Goal: Task Accomplishment & Management: Use online tool/utility

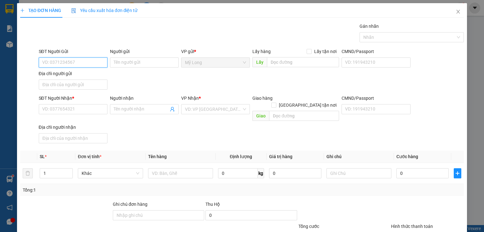
click at [89, 63] on input "SĐT Người Gửi" at bounding box center [73, 62] width 69 height 10
type input "0772830420"
click at [96, 77] on div "0772830420 - [PERSON_NAME]" at bounding box center [73, 74] width 62 height 7
type input "[PERSON_NAME]"
type input "0772830420"
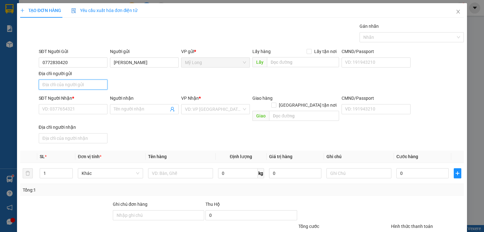
click at [93, 81] on input "Địa chỉ người gửi" at bounding box center [73, 84] width 69 height 10
type input "A"
type input "Â"
type input "ẤP BÌNH [GEOGRAPHIC_DATA] HÀNG [GEOGRAPHIC_DATA]"
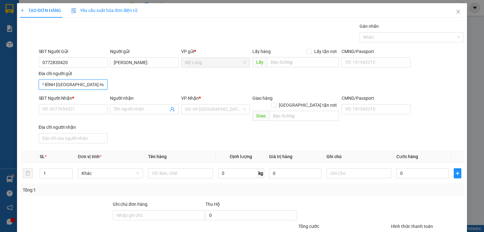
click at [90, 81] on input "ẤP BÌNH [GEOGRAPHIC_DATA] HÀNG [GEOGRAPHIC_DATA]" at bounding box center [73, 84] width 69 height 10
click at [89, 112] on input "SĐT Người Nhận *" at bounding box center [73, 109] width 69 height 10
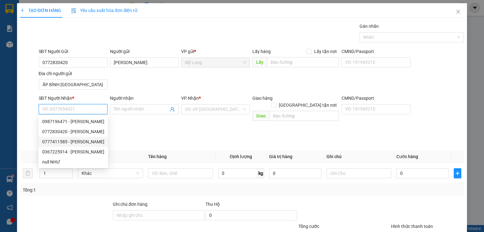
click at [71, 143] on div "0777411585 - [PERSON_NAME]" at bounding box center [73, 141] width 62 height 7
type input "0777411585"
type input "VY"
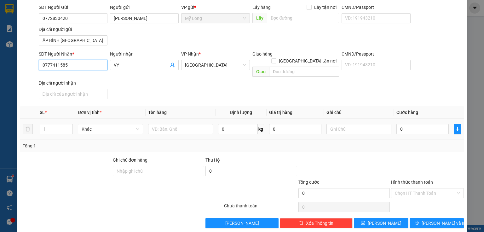
scroll to position [45, 0]
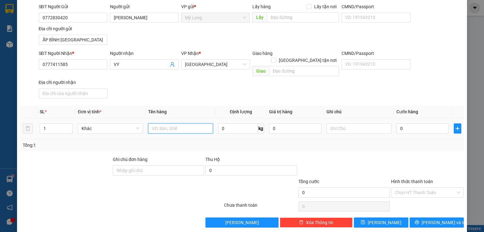
click at [187, 123] on input "text" at bounding box center [180, 128] width 65 height 10
type input "THÙNG"
click at [422, 123] on input "0" at bounding box center [422, 128] width 52 height 10
type input "3"
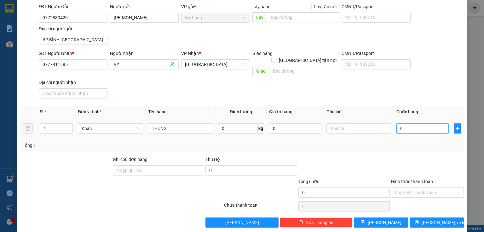
type input "3"
type input "30"
type input "30.000"
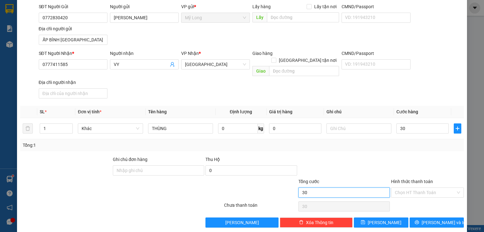
type input "30.000"
click at [362, 187] on input "30.000" at bounding box center [343, 192] width 91 height 10
click at [411, 187] on input "Hình thức thanh toán" at bounding box center [425, 191] width 61 height 9
click at [415, 199] on div "Tại văn phòng" at bounding box center [424, 196] width 65 height 7
type input "0"
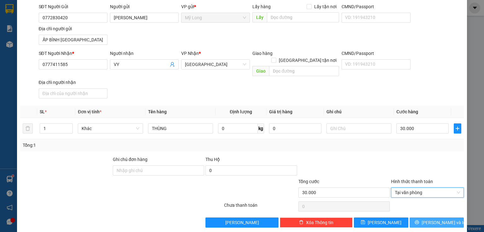
click at [418, 217] on button "[PERSON_NAME] và In" at bounding box center [437, 222] width 55 height 10
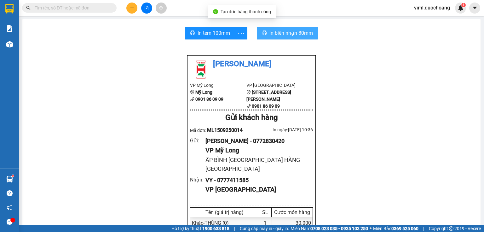
click at [295, 32] on span "In biên nhận 80mm" at bounding box center [290, 33] width 43 height 8
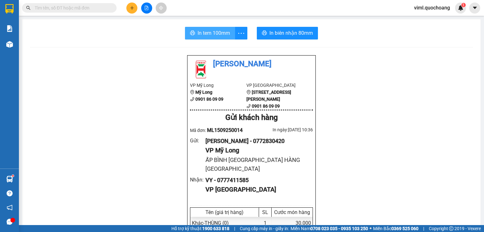
click at [226, 32] on span "In tem 100mm" at bounding box center [214, 33] width 32 height 8
click at [128, 5] on button at bounding box center [131, 8] width 11 height 11
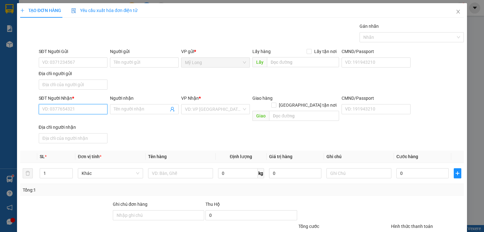
click at [84, 112] on input "SĐT Người Nhận *" at bounding box center [73, 109] width 69 height 10
click at [84, 123] on div "0977673328 - [PERSON_NAME]" at bounding box center [73, 121] width 62 height 7
type input "0977673328"
type input "[PERSON_NAME]"
type input "0977673328"
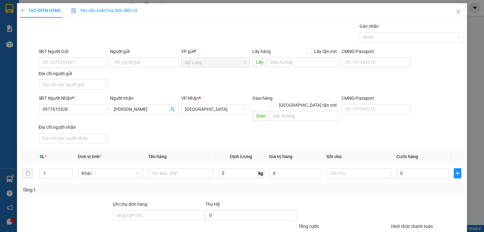
click at [83, 54] on div "SĐT Người Gửi" at bounding box center [73, 51] width 69 height 7
click at [83, 57] on input "SĐT Người Gửi" at bounding box center [73, 62] width 69 height 10
click at [83, 64] on input "SĐT Người Gửi" at bounding box center [73, 62] width 69 height 10
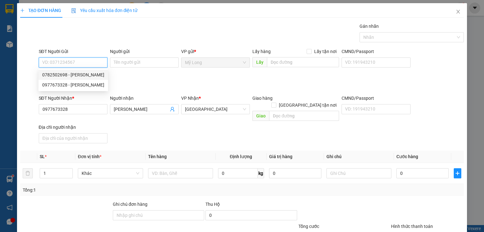
click at [95, 75] on div "0782502698 - [PERSON_NAME]" at bounding box center [73, 74] width 62 height 7
type input "0782502698"
type input "[PERSON_NAME]"
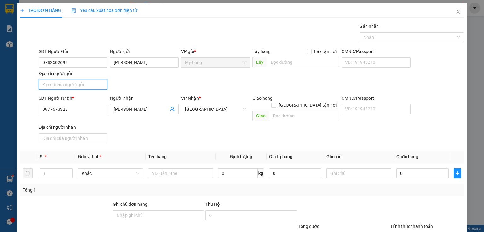
click at [91, 83] on input "Địa chỉ người gửi" at bounding box center [73, 84] width 69 height 10
type input "ẤP 2 [GEOGRAPHIC_DATA]"
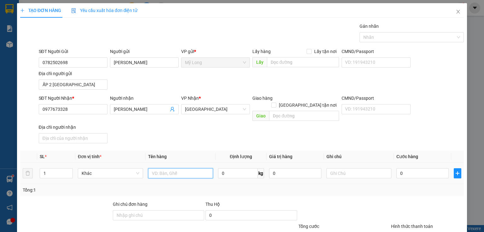
click at [163, 168] on input "text" at bounding box center [180, 173] width 65 height 10
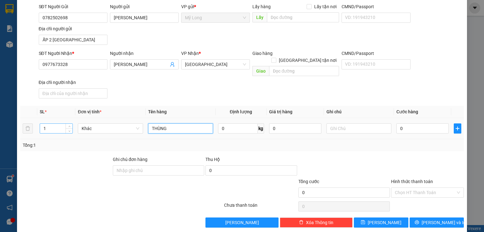
type input "THÙNG"
click at [60, 123] on input "1" at bounding box center [56, 127] width 32 height 9
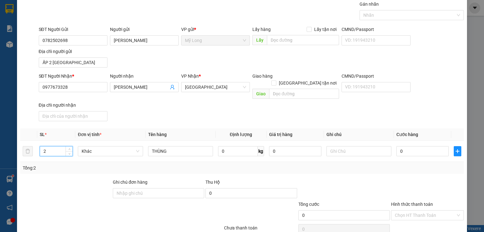
scroll to position [0, 0]
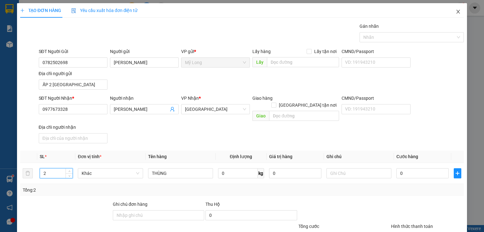
type input "2"
click at [456, 11] on icon "close" at bounding box center [458, 11] width 5 height 5
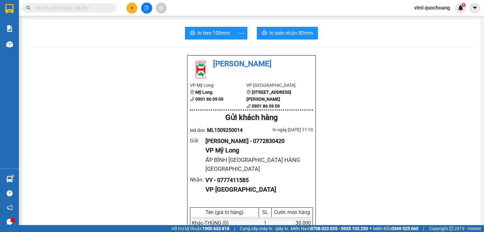
click at [134, 9] on icon "plus" at bounding box center [132, 8] width 4 height 4
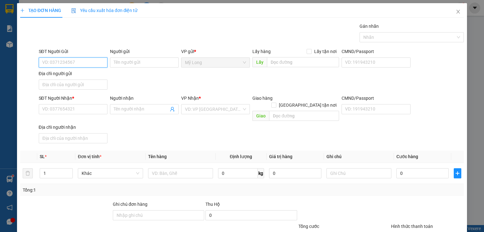
click at [64, 64] on input "SĐT Người Gửi" at bounding box center [73, 62] width 69 height 10
type input "0866235943"
click at [85, 72] on div "0866235943 - CHỊ VỐN" at bounding box center [72, 74] width 60 height 7
type input "CHỊ VỐN"
type input "0866235943"
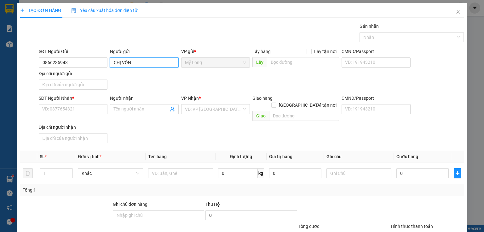
drag, startPoint x: 142, startPoint y: 67, endPoint x: 102, endPoint y: 67, distance: 40.0
click at [102, 67] on div "SĐT Người Gửi 0866235943 Người gửi CHỊ VỐN CHỊ VỐN VP gửi * [PERSON_NAME] Lấy h…" at bounding box center [251, 70] width 428 height 44
type input "[PERSON_NAME] VỐN"
click at [68, 85] on input "Địa chỉ người gửi" at bounding box center [73, 84] width 69 height 10
type input "A"
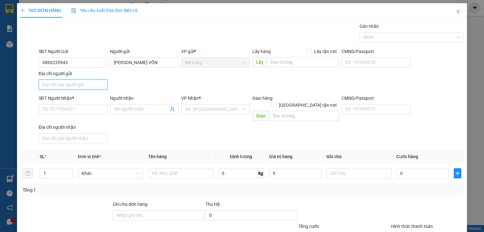
type input "Â"
type input "ẤP BÌNH [GEOGRAPHIC_DATA]"
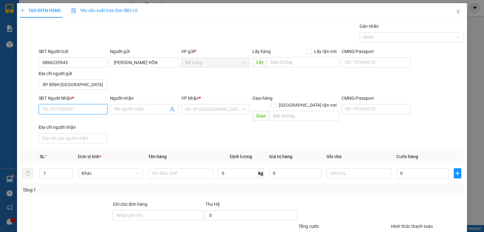
click at [86, 108] on input "SĐT Người Nhận *" at bounding box center [73, 109] width 69 height 10
click at [84, 133] on div "0937700771 - [PERSON_NAME]" at bounding box center [73, 131] width 62 height 7
type input "0937700771"
type input "[PERSON_NAME]"
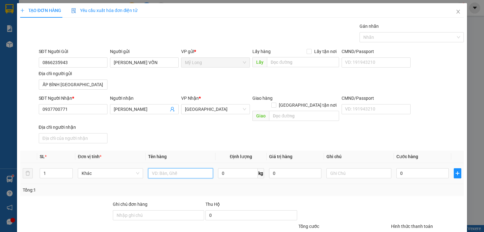
click at [174, 168] on input "text" at bounding box center [180, 173] width 65 height 10
type input "THÙNG"
click at [412, 168] on input "0" at bounding box center [422, 173] width 52 height 10
click at [411, 168] on input "0" at bounding box center [422, 173] width 52 height 10
type input "04"
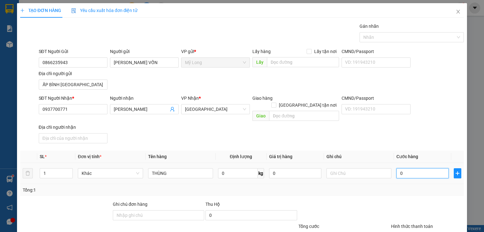
type input "4"
type input "040"
type input "40"
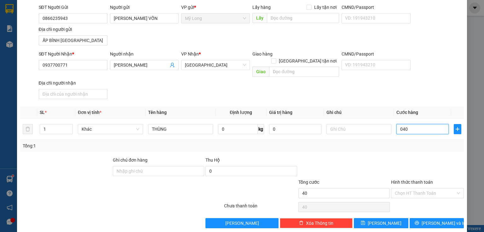
scroll to position [45, 0]
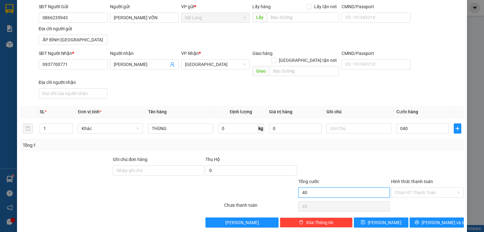
type input "40.000"
click at [351, 188] on input "40.000" at bounding box center [343, 192] width 91 height 10
click at [409, 187] on input "Hình thức thanh toán" at bounding box center [425, 191] width 61 height 9
click at [416, 197] on div "Tại văn phòng" at bounding box center [424, 196] width 65 height 7
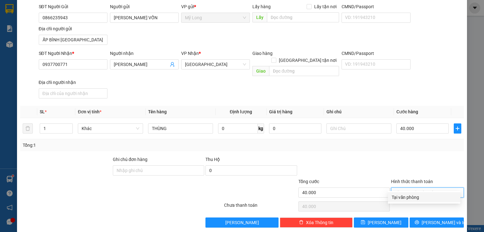
type input "0"
click at [433, 219] on span "[PERSON_NAME] và In" at bounding box center [444, 222] width 44 height 7
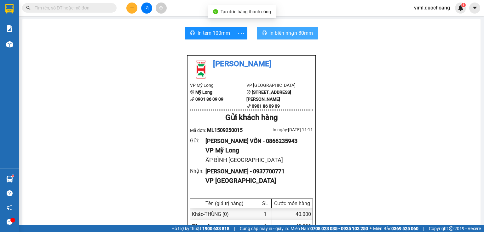
click at [307, 30] on span "In biên nhận 80mm" at bounding box center [290, 33] width 43 height 8
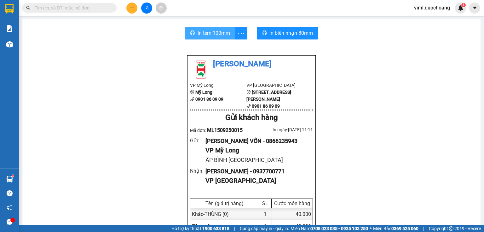
click at [213, 37] on span "In tem 100mm" at bounding box center [214, 33] width 32 height 8
click at [133, 8] on icon "plus" at bounding box center [131, 8] width 3 height 0
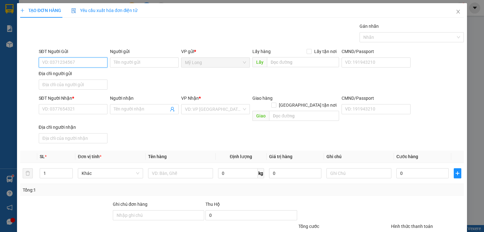
click at [72, 65] on input "SĐT Người Gửi" at bounding box center [73, 62] width 69 height 10
click at [70, 109] on input "SĐT Người Nhận *" at bounding box center [73, 109] width 69 height 10
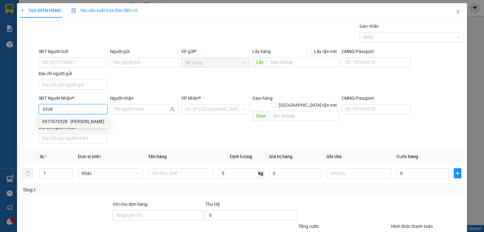
click at [87, 125] on div "0977673328 - [PERSON_NAME]" at bounding box center [73, 121] width 70 height 10
type input "0977673328"
type input "[PERSON_NAME]"
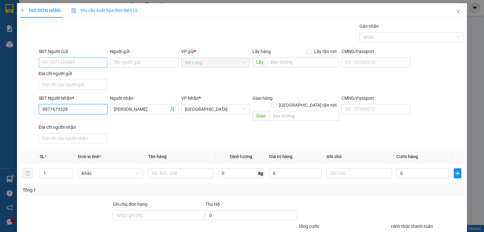
type input "0977673328"
click at [85, 66] on input "SĐT Người Gửi" at bounding box center [73, 62] width 69 height 10
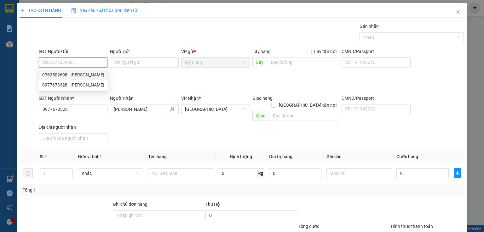
click at [83, 74] on div "0782502698 - [PERSON_NAME]" at bounding box center [73, 74] width 62 height 7
type input "0782502698"
type input "[PERSON_NAME]"
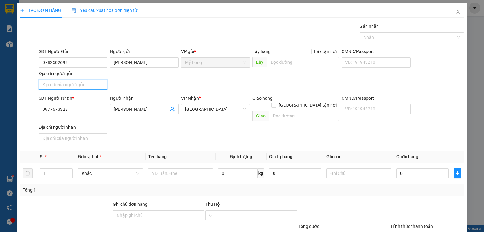
click at [84, 87] on input "Địa chỉ người gửi" at bounding box center [73, 84] width 69 height 10
type input "ẤP 2 [GEOGRAPHIC_DATA]"
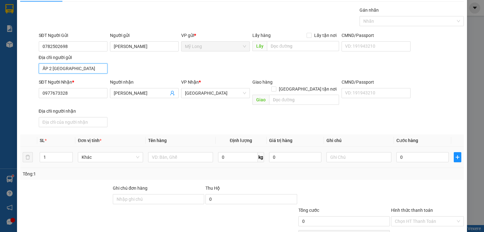
scroll to position [25, 0]
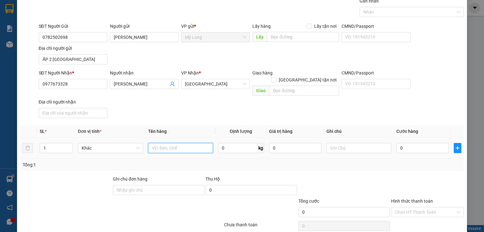
click at [163, 143] on input "text" at bounding box center [180, 148] width 65 height 10
type input "THÙNG"
drag, startPoint x: 46, startPoint y: 133, endPoint x: 46, endPoint y: 136, distance: 3.5
click at [46, 137] on td "1" at bounding box center [56, 147] width 38 height 21
click at [46, 143] on input "1" at bounding box center [56, 147] width 32 height 9
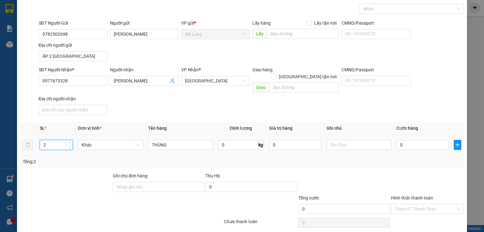
scroll to position [20, 0]
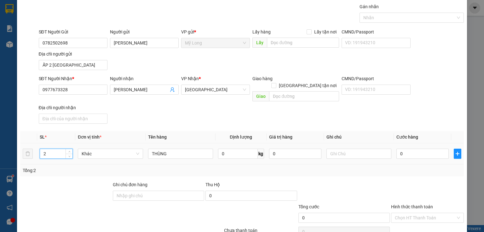
type input "2"
click at [433, 147] on div "0" at bounding box center [422, 153] width 52 height 13
click at [420, 148] on input "0" at bounding box center [422, 153] width 52 height 10
type input "9"
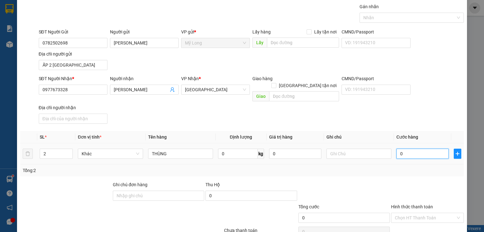
type input "9"
type input "90"
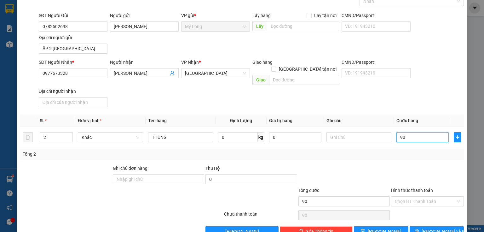
scroll to position [45, 0]
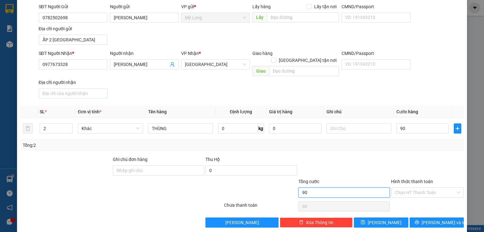
type input "90.000"
click at [360, 187] on input "90.000" at bounding box center [343, 192] width 91 height 10
click at [418, 190] on div "Hình thức thanh toán Chọn HT Thanh Toán" at bounding box center [427, 189] width 73 height 22
click at [416, 187] on input "Hình thức thanh toán" at bounding box center [425, 191] width 61 height 9
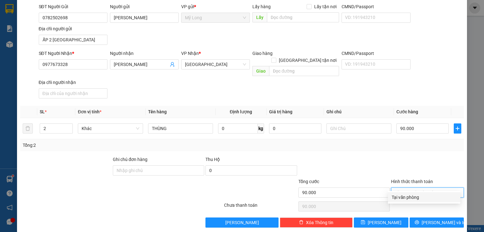
click at [411, 198] on div "Tại văn phòng" at bounding box center [424, 196] width 65 height 7
type input "0"
click at [430, 219] on span "[PERSON_NAME] và In" at bounding box center [444, 222] width 44 height 7
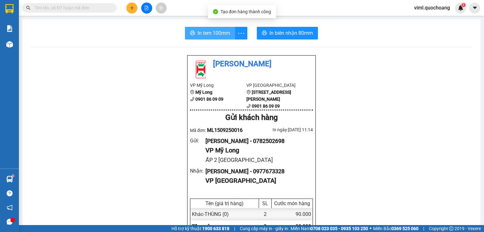
click at [220, 35] on span "In tem 100mm" at bounding box center [214, 33] width 32 height 8
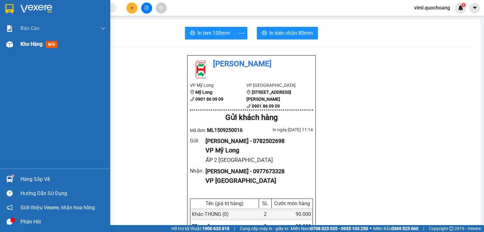
click at [11, 45] on img at bounding box center [9, 44] width 7 height 7
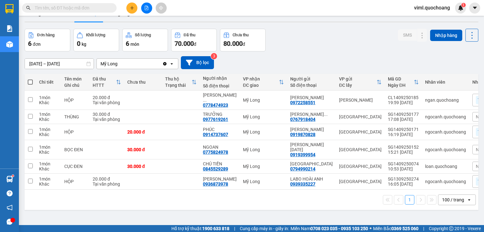
scroll to position [4, 0]
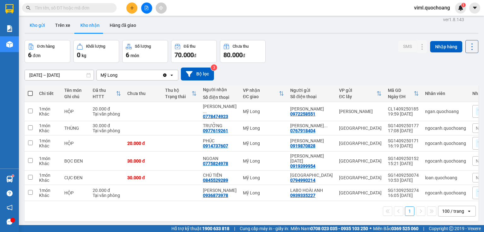
click at [27, 20] on button "Kho gửi" at bounding box center [38, 25] width 26 height 15
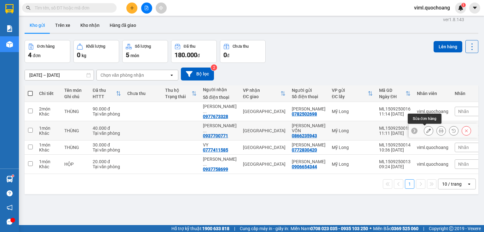
click at [426, 130] on icon at bounding box center [428, 130] width 4 height 4
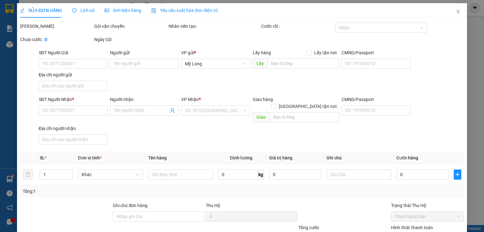
type input "0866235943"
type input "[PERSON_NAME] VỐN"
type input "ẤP BÌNH [GEOGRAPHIC_DATA]"
type input "0937700771"
type input "[PERSON_NAME]"
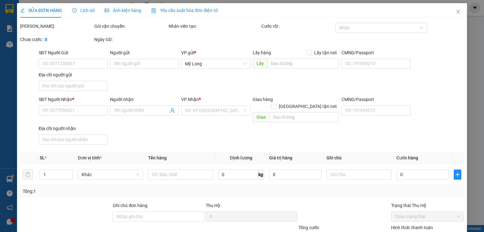
type input "40.000"
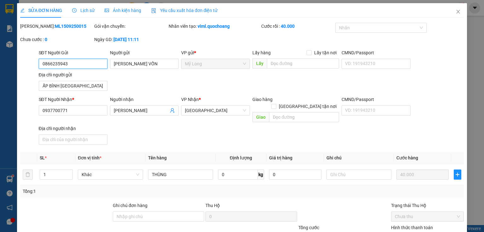
scroll to position [25, 0]
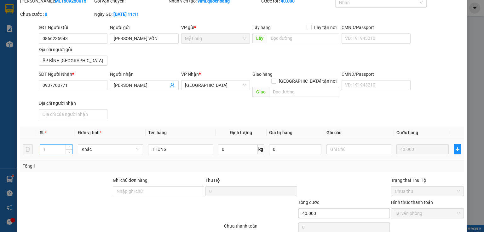
click at [50, 144] on input "1" at bounding box center [56, 148] width 32 height 9
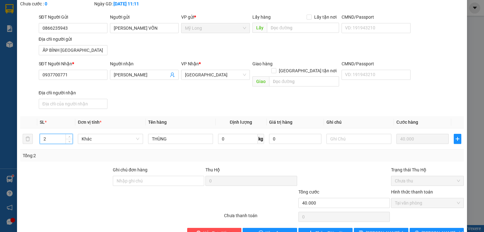
scroll to position [46, 0]
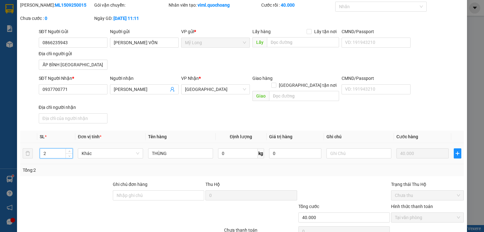
type input "2"
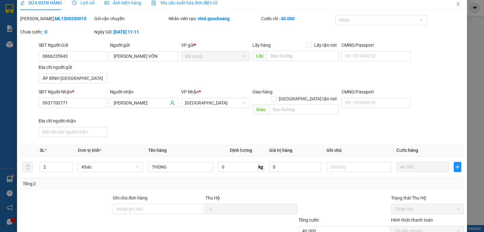
scroll to position [0, 0]
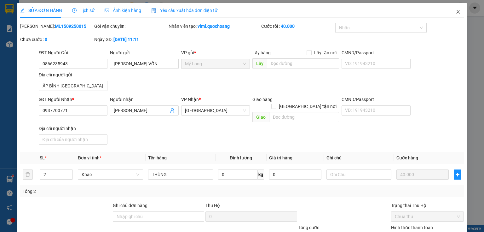
click at [456, 14] on icon "close" at bounding box center [458, 11] width 5 height 5
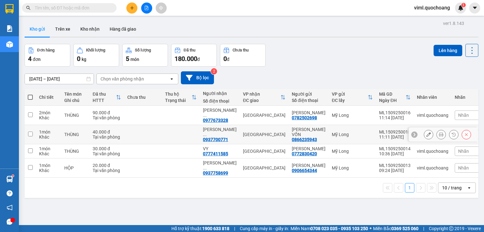
click at [465, 136] on button at bounding box center [466, 134] width 9 height 11
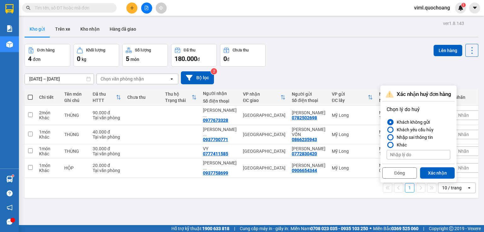
click at [427, 168] on button "Xác nhận" at bounding box center [437, 172] width 35 height 11
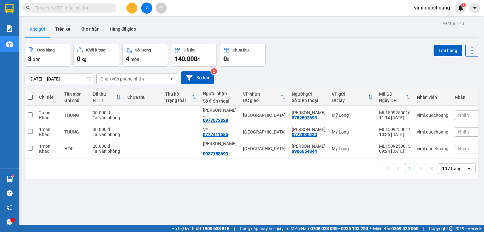
click at [129, 8] on button at bounding box center [131, 8] width 11 height 11
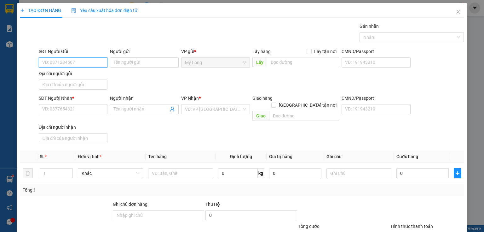
click at [82, 60] on input "SĐT Người Gửi" at bounding box center [73, 62] width 69 height 10
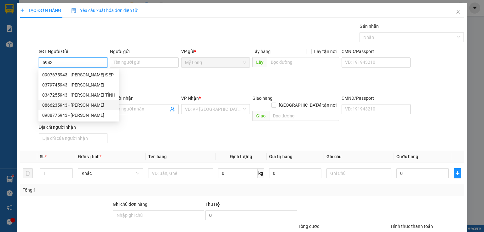
click at [97, 106] on div "0866235943 - [PERSON_NAME]" at bounding box center [78, 104] width 73 height 7
type input "0866235943"
type input "[PERSON_NAME] VỐN"
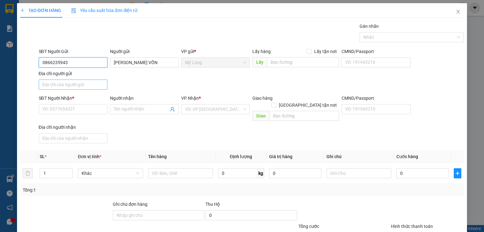
type input "0866235943"
click at [88, 88] on input "Địa chỉ người gửi" at bounding box center [73, 84] width 69 height 10
type input "A"
type input "Â"
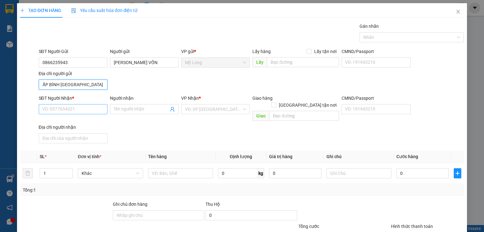
type input "ẤP BÌNH [GEOGRAPHIC_DATA]"
click at [83, 106] on input "SĐT Người Nhận *" at bounding box center [73, 109] width 69 height 10
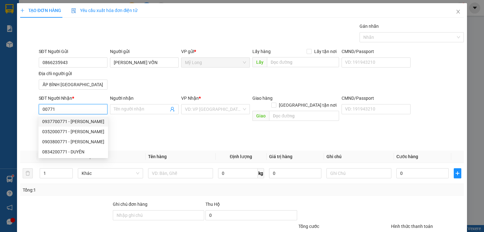
click at [90, 123] on div "0937700771 - [PERSON_NAME]" at bounding box center [73, 121] width 62 height 7
type input "0937700771"
type input "[PERSON_NAME]"
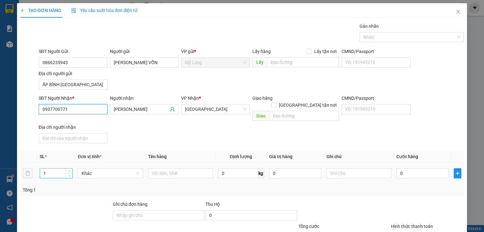
type input "0937700771"
click at [55, 168] on input "1" at bounding box center [56, 172] width 32 height 9
type input "2"
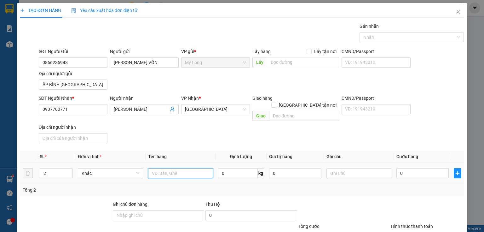
click at [173, 168] on input "text" at bounding box center [180, 173] width 65 height 10
type input "THÙNG"
type input "7"
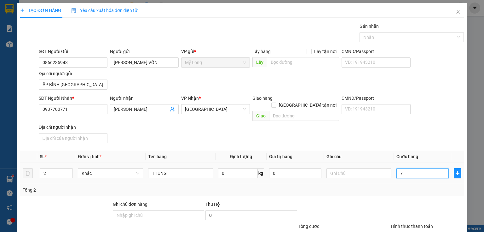
type input "70"
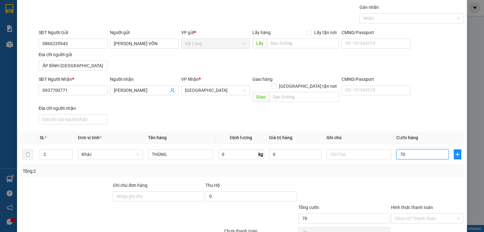
scroll to position [45, 0]
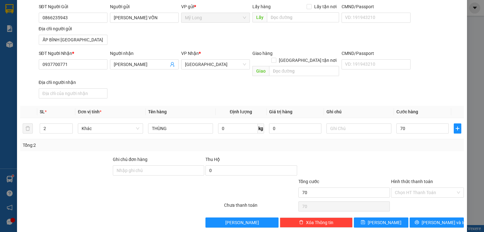
type input "70.000"
drag, startPoint x: 364, startPoint y: 179, endPoint x: 367, endPoint y: 185, distance: 7.0
click at [365, 179] on div "Tổng cước 70.000" at bounding box center [343, 189] width 91 height 22
drag, startPoint x: 411, startPoint y: 186, endPoint x: 410, endPoint y: 190, distance: 3.8
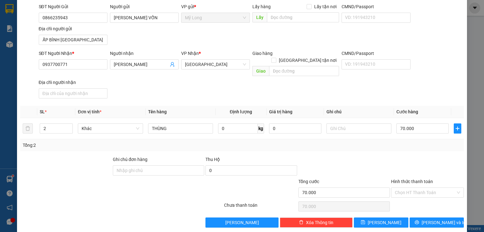
click at [411, 187] on input "Hình thức thanh toán" at bounding box center [425, 191] width 61 height 9
click at [410, 193] on div "Tại văn phòng" at bounding box center [424, 196] width 65 height 7
type input "0"
click at [435, 219] on span "[PERSON_NAME] và In" at bounding box center [444, 222] width 44 height 7
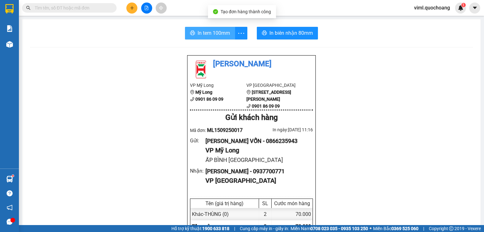
click at [228, 35] on span "In tem 100mm" at bounding box center [214, 33] width 32 height 8
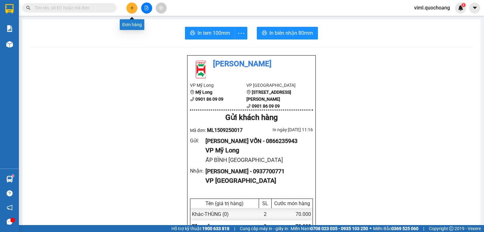
click at [131, 8] on icon "plus" at bounding box center [131, 8] width 3 height 0
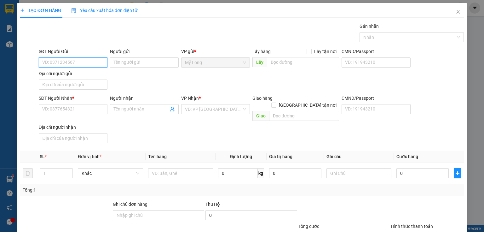
click at [76, 63] on input "SĐT Người Gửi" at bounding box center [73, 62] width 69 height 10
click at [82, 61] on input "SĐT Người Gửi" at bounding box center [73, 62] width 69 height 10
type input "0983555553"
click at [100, 77] on div "0983555553 - [PERSON_NAME]" at bounding box center [73, 74] width 62 height 7
type input "[PERSON_NAME] THOẠI"
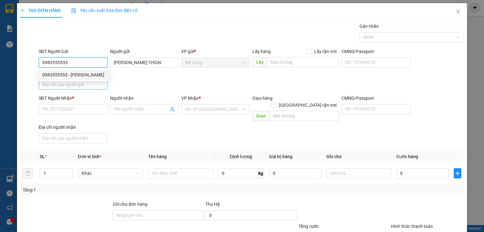
type input "0983555553"
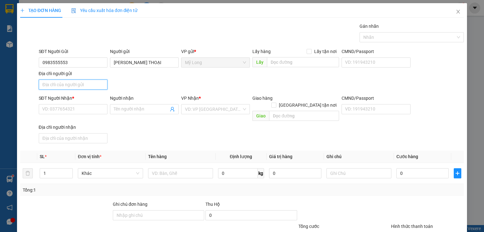
click at [98, 87] on input "Địa chỉ người gửi" at bounding box center [73, 84] width 69 height 10
type input "A"
type input "Â"
type input "ẤP 2 BÌNH HÀNG [GEOGRAPHIC_DATA]"
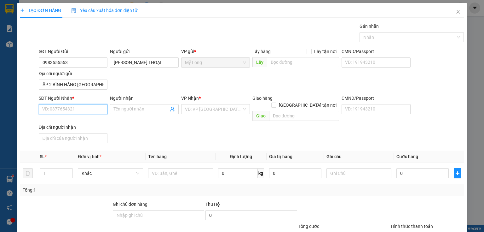
click at [79, 113] on input "SĐT Người Nhận *" at bounding box center [73, 109] width 69 height 10
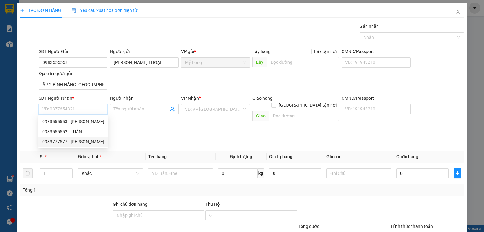
click at [92, 141] on div "0983777577 - [PERSON_NAME]" at bounding box center [73, 141] width 62 height 7
type input "0983777577"
type input "[PERSON_NAME]"
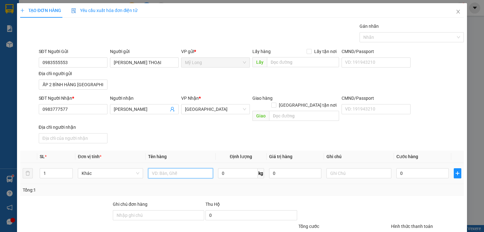
click at [174, 168] on input "text" at bounding box center [180, 173] width 65 height 10
type input "THÙNG"
click at [61, 168] on input "1" at bounding box center [56, 172] width 32 height 9
type input "2"
click at [420, 168] on input "0" at bounding box center [422, 173] width 52 height 10
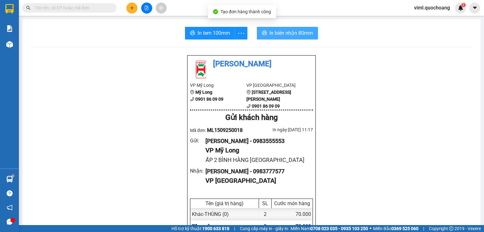
click at [283, 31] on span "In biên nhận 80mm" at bounding box center [290, 33] width 43 height 8
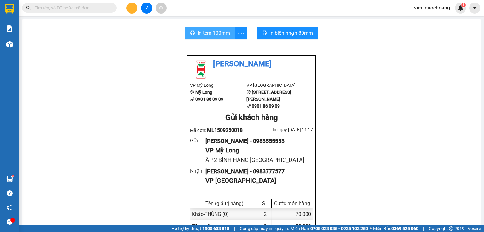
click at [211, 35] on span "In tem 100mm" at bounding box center [214, 33] width 32 height 8
click at [131, 7] on icon "plus" at bounding box center [132, 8] width 4 height 4
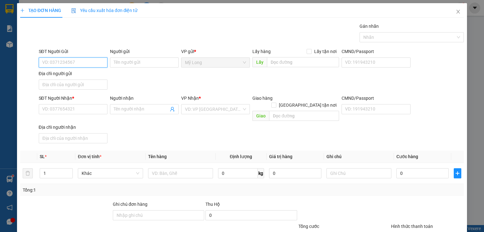
click at [84, 59] on input "SĐT Người Gửi" at bounding box center [73, 62] width 69 height 10
type input "555553"
drag, startPoint x: 72, startPoint y: 64, endPoint x: 32, endPoint y: 63, distance: 41.0
click at [32, 63] on div "SĐT Người Gửi 555553 555553 Người gửi Tên người gửi VP gửi * [PERSON_NAME] Lấy …" at bounding box center [242, 70] width 445 height 44
type input "0983555553"
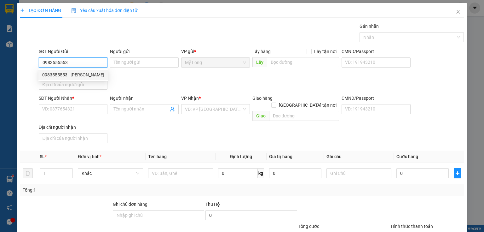
click at [95, 75] on div "0983555553 - [PERSON_NAME]" at bounding box center [73, 74] width 62 height 7
type input "[PERSON_NAME] THOẠI"
type input "0983555553"
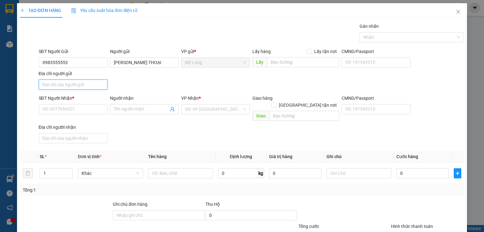
click at [89, 87] on input "Địa chỉ người gửi" at bounding box center [73, 84] width 69 height 10
type input "A"
type input "Â"
click at [51, 85] on input "ẤP 3 BÌNH HÀNG [GEOGRAPHIC_DATA]" at bounding box center [73, 84] width 69 height 10
type input "ẤP 2 BÌNH HÀNG [GEOGRAPHIC_DATA]"
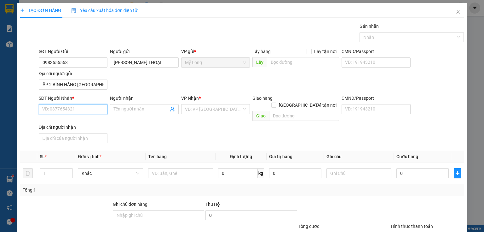
click at [66, 110] on input "SĐT Người Nhận *" at bounding box center [73, 109] width 69 height 10
type input "0983555552"
click at [87, 122] on div "0983555552 - TUẤN" at bounding box center [72, 121] width 60 height 7
type input "TUẤN"
type input "0983555552"
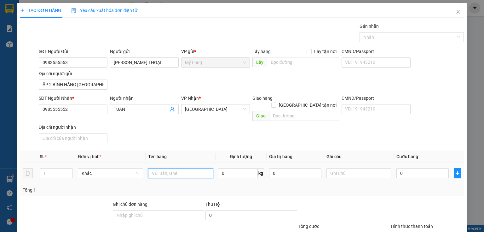
click at [168, 168] on input "text" at bounding box center [180, 173] width 65 height 10
type input "THÙNG"
click at [412, 169] on input "0" at bounding box center [422, 173] width 52 height 10
click at [420, 168] on input "0" at bounding box center [422, 173] width 52 height 10
click at [416, 168] on input "0" at bounding box center [422, 173] width 52 height 10
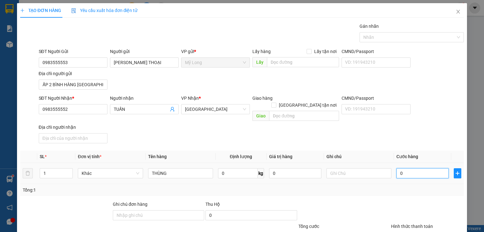
click at [435, 168] on input "0" at bounding box center [422, 173] width 52 height 10
type input "04"
type input "4"
type input "040"
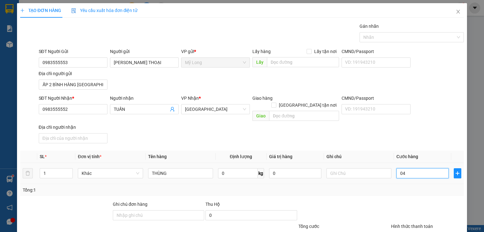
type input "40"
type input "40.000"
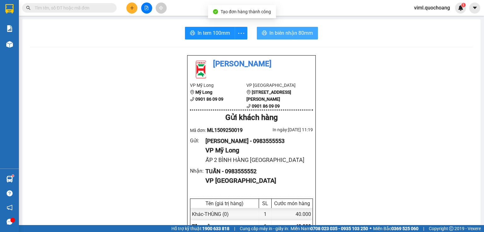
click at [258, 35] on button "In biên nhận 80mm" at bounding box center [287, 33] width 61 height 13
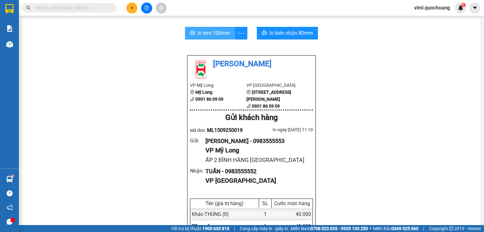
click at [224, 37] on span "In tem 100mm" at bounding box center [214, 33] width 32 height 8
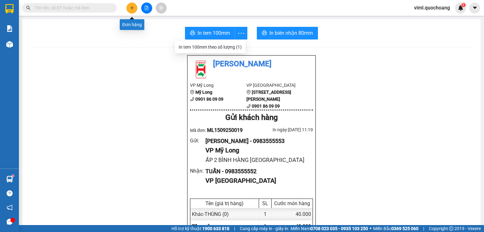
click at [131, 9] on icon "plus" at bounding box center [132, 8] width 4 height 4
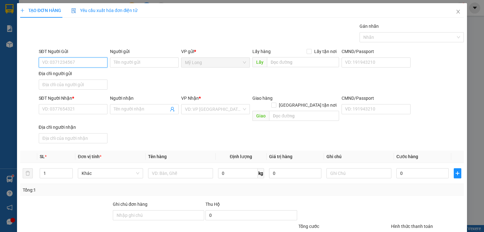
click at [93, 60] on input "SĐT Người Gửi" at bounding box center [73, 62] width 69 height 10
type input "0983555553"
click at [86, 73] on div "0983555553 - [PERSON_NAME]" at bounding box center [73, 74] width 62 height 7
type input "[PERSON_NAME] THOẠI"
type input "0983555553"
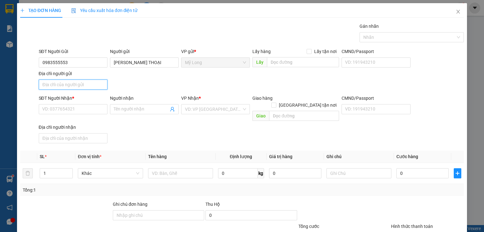
click at [89, 86] on input "Địa chỉ người gửi" at bounding box center [73, 84] width 69 height 10
click at [50, 86] on input "ẤP 3 BÌNH HÀNG [GEOGRAPHIC_DATA]" at bounding box center [73, 84] width 69 height 10
type input "ẤP 2 BÌNH HÀNG [GEOGRAPHIC_DATA]"
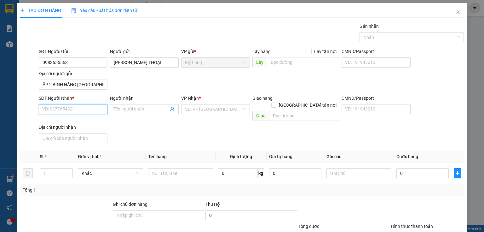
click at [67, 111] on input "SĐT Người Nhận *" at bounding box center [73, 109] width 69 height 10
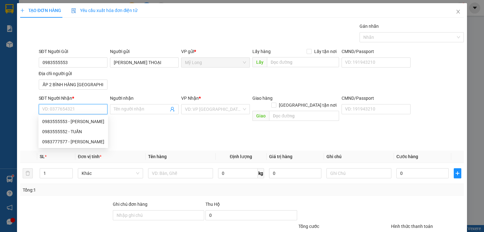
click at [77, 110] on input "SĐT Người Nhận *" at bounding box center [73, 109] width 69 height 10
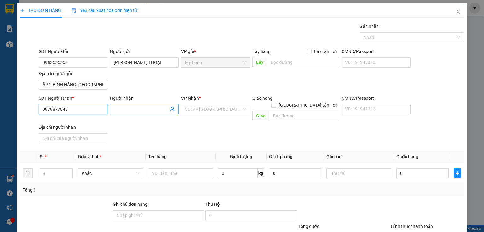
type input "0979877848"
click at [128, 111] on input "Người nhận" at bounding box center [141, 109] width 55 height 7
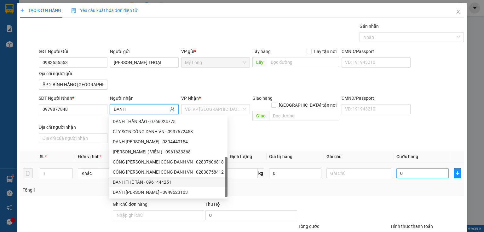
type input "DANH"
click at [414, 168] on input "0" at bounding box center [422, 173] width 52 height 10
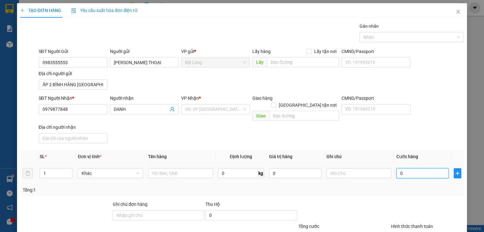
type input "4"
type input "40"
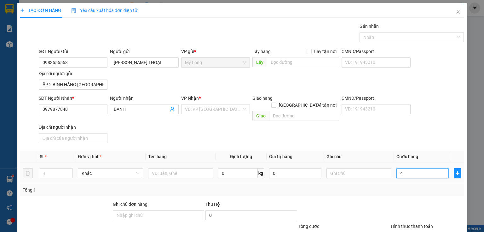
type input "40"
type input "40.000"
drag, startPoint x: 340, startPoint y: 204, endPoint x: 294, endPoint y: 190, distance: 47.4
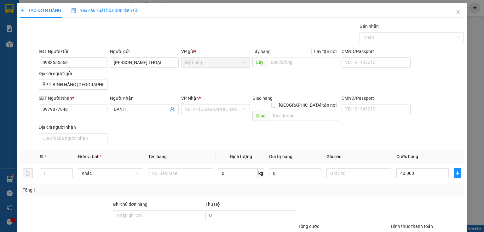
click at [182, 168] on input "text" at bounding box center [180, 173] width 65 height 10
type input "THÙNG"
click at [218, 104] on input "search" at bounding box center [213, 108] width 57 height 9
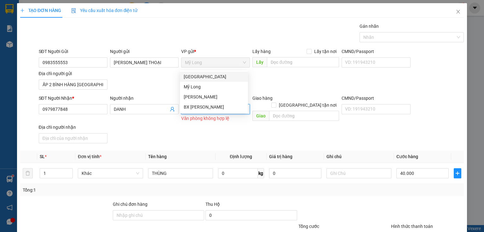
click at [215, 76] on div "[GEOGRAPHIC_DATA]" at bounding box center [214, 76] width 60 height 7
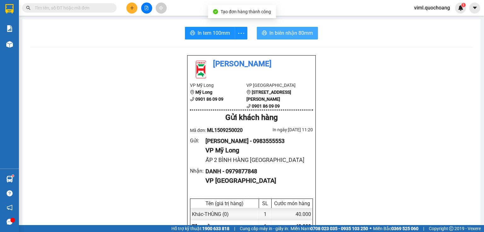
click at [281, 30] on span "In biên nhận 80mm" at bounding box center [290, 33] width 43 height 8
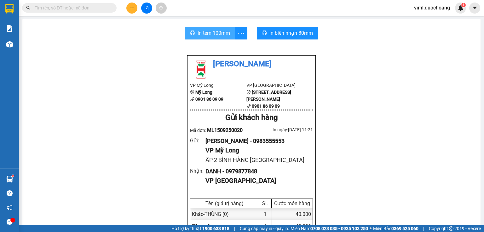
click at [199, 29] on button "In tem 100mm" at bounding box center [210, 33] width 50 height 13
click at [131, 8] on icon "plus" at bounding box center [132, 8] width 4 height 4
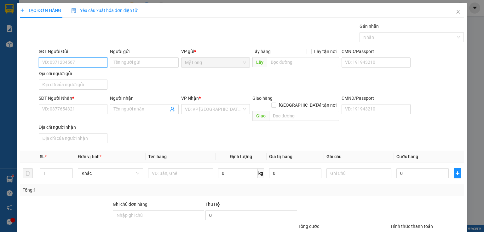
click at [90, 59] on input "SĐT Người Gửi" at bounding box center [73, 62] width 69 height 10
type input "0973153165"
click at [92, 73] on div "0973153165 - [PERSON_NAME]" at bounding box center [73, 74] width 62 height 7
type input "[PERSON_NAME]"
type input "0973153165"
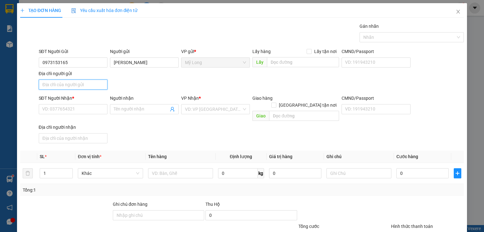
click at [88, 85] on input "Địa chỉ người gửi" at bounding box center [73, 84] width 69 height 10
type input "A"
type input "Â"
type input "ẤP ĐÔNG MỸ MỸ HỘI ĐỒNG THÁP"
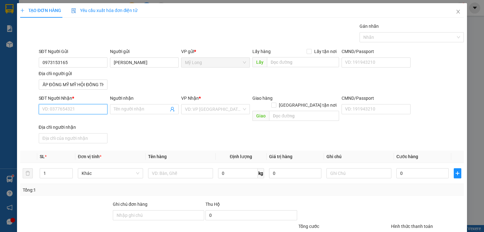
click at [85, 108] on input "SĐT Người Nhận *" at bounding box center [73, 109] width 69 height 10
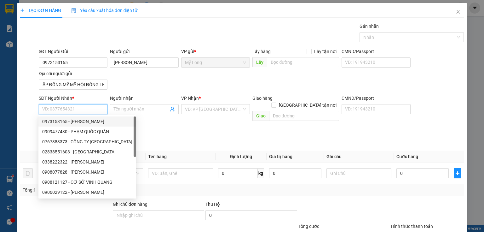
click at [85, 107] on input "SĐT Người Nhận *" at bounding box center [73, 109] width 69 height 10
click at [88, 107] on input "SĐT Người Nhận *" at bounding box center [73, 109] width 69 height 10
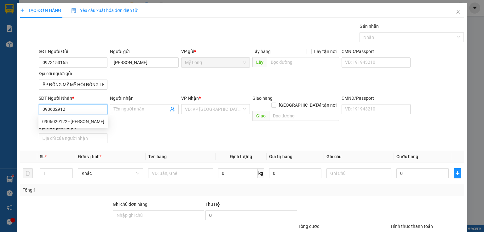
type input "0906029122"
click at [96, 120] on div "0906029122 - [PERSON_NAME]" at bounding box center [73, 121] width 62 height 7
type input "[PERSON_NAME]"
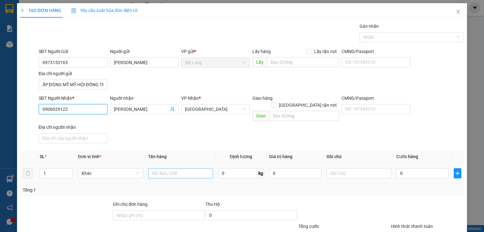
type input "0906029122"
click at [184, 168] on input "text" at bounding box center [180, 173] width 65 height 10
type input "CỤC"
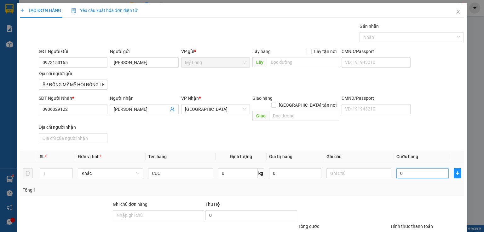
click at [426, 169] on input "0" at bounding box center [422, 173] width 52 height 10
click at [415, 168] on input "0" at bounding box center [422, 173] width 52 height 10
type input "03"
type input "3"
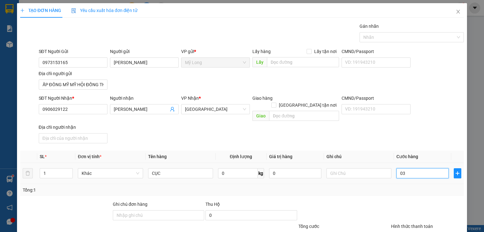
type input "030"
type input "30"
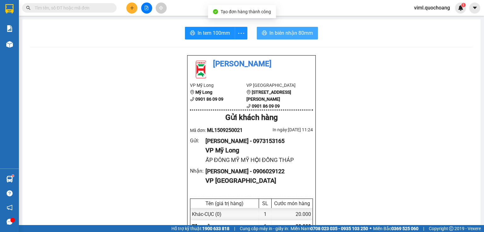
click at [286, 36] on span "In biên nhận 80mm" at bounding box center [290, 33] width 43 height 8
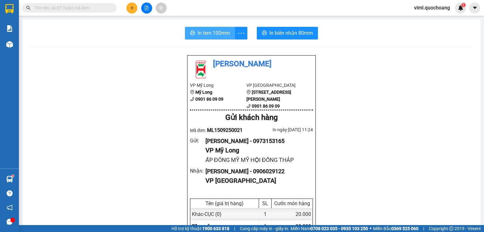
click at [221, 33] on span "In tem 100mm" at bounding box center [214, 33] width 32 height 8
click at [134, 9] on button at bounding box center [131, 8] width 11 height 11
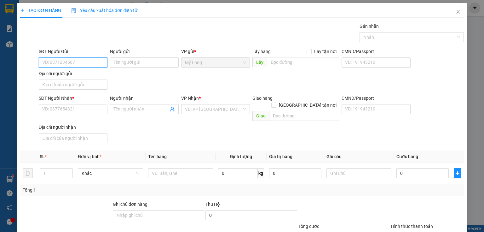
click at [94, 62] on input "SĐT Người Gửi" at bounding box center [73, 62] width 69 height 10
click at [93, 61] on input "SĐT Người Gửi" at bounding box center [73, 62] width 69 height 10
click at [87, 60] on input "SĐT Người Gửi" at bounding box center [73, 62] width 69 height 10
type input "0363637190"
click at [130, 61] on input "Người gửi" at bounding box center [144, 62] width 69 height 10
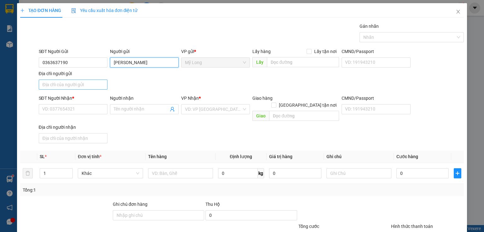
type input "[PERSON_NAME]"
click at [82, 83] on input "Địa chỉ người gửi" at bounding box center [73, 84] width 69 height 10
type input "A"
type input "Â"
type input "ẤP 2 BÌNH HÀNG [GEOGRAPHIC_DATA]"
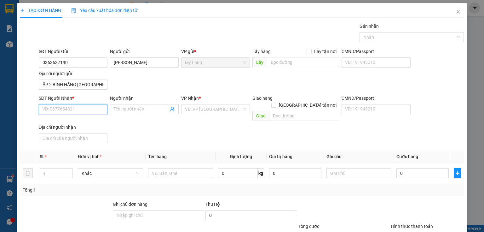
click at [87, 108] on input "SĐT Người Nhận *" at bounding box center [73, 109] width 69 height 10
click at [87, 109] on input "SĐT Người Nhận *" at bounding box center [73, 109] width 69 height 10
type input "0528238945"
click at [129, 104] on span at bounding box center [144, 109] width 69 height 10
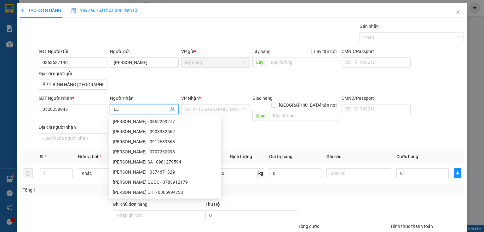
type input "L"
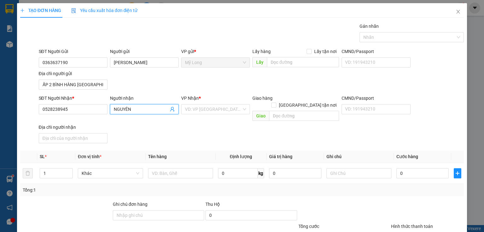
click at [135, 110] on input "NGUYÊN" at bounding box center [141, 109] width 55 height 7
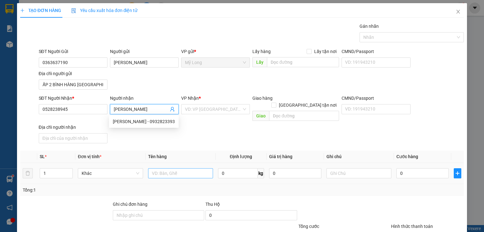
type input "[PERSON_NAME]"
click at [184, 168] on input "text" at bounding box center [180, 173] width 65 height 10
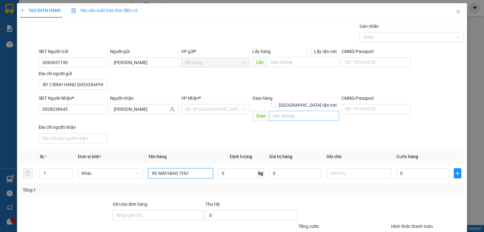
type input "XE MÁY+BAO THƯ"
click at [304, 111] on input "text" at bounding box center [304, 116] width 70 height 10
click at [350, 168] on input "text" at bounding box center [358, 173] width 65 height 10
type input "65L1 - 357.73"
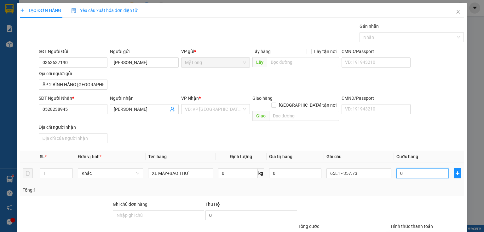
click at [413, 168] on input "0" at bounding box center [422, 173] width 52 height 10
type input "3"
type input "30"
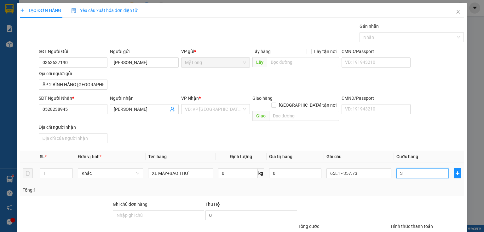
type input "30"
type input "300"
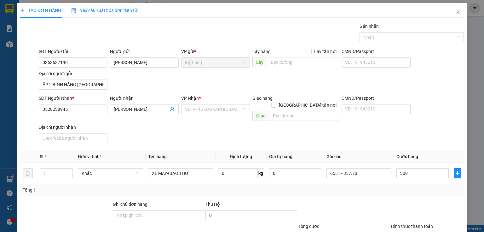
type input "300.000"
click at [432, 222] on div "Hình thức thanh toán Chọn HT Thanh Toán" at bounding box center [427, 233] width 73 height 22
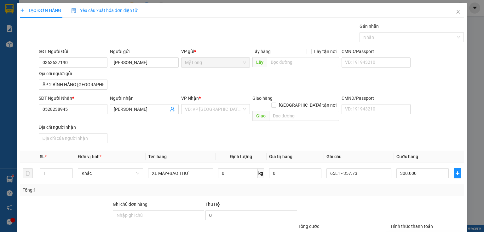
type input "0"
click at [275, 111] on input "text" at bounding box center [304, 116] width 70 height 10
type input "BXMT"
type input "2"
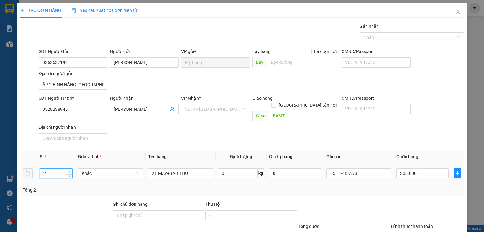
click at [68, 171] on icon "up" at bounding box center [69, 171] width 2 height 1
click at [217, 104] on input "search" at bounding box center [213, 108] width 57 height 9
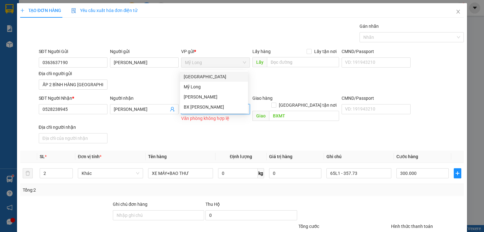
click at [215, 77] on div "[GEOGRAPHIC_DATA]" at bounding box center [214, 76] width 60 height 7
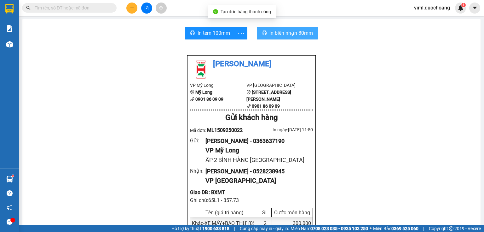
click at [290, 29] on span "In biên nhận 80mm" at bounding box center [290, 33] width 43 height 8
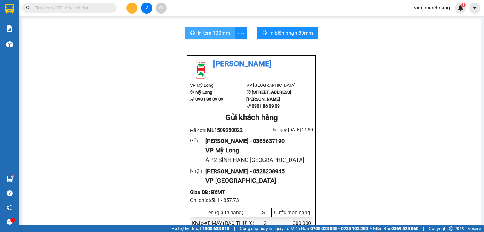
click at [217, 32] on span "In tem 100mm" at bounding box center [214, 33] width 32 height 8
click at [128, 4] on button at bounding box center [131, 8] width 11 height 11
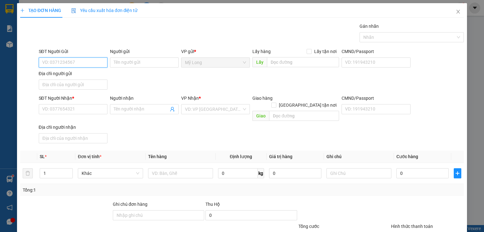
click at [75, 60] on input "SĐT Người Gửi" at bounding box center [73, 62] width 69 height 10
click at [88, 63] on input "SĐT Người Gửi" at bounding box center [73, 62] width 69 height 10
click at [71, 61] on input "0988287640" at bounding box center [73, 62] width 69 height 10
drag, startPoint x: 72, startPoint y: 62, endPoint x: 44, endPoint y: 68, distance: 27.9
click at [44, 68] on div "SĐT Người Gửi 0988287640 0988287640" at bounding box center [73, 59] width 69 height 22
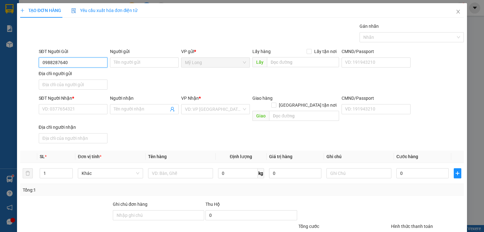
type input "0988287640"
click at [44, 68] on div "SĐT Người Gửi 0988287640" at bounding box center [73, 59] width 69 height 22
drag, startPoint x: 69, startPoint y: 63, endPoint x: 26, endPoint y: 62, distance: 43.5
click at [26, 62] on div "SĐT Người Gửi 0988287640 0988287640 Người gửi Tên người gửi VP gửi * Mỹ Long Lấ…" at bounding box center [242, 70] width 445 height 44
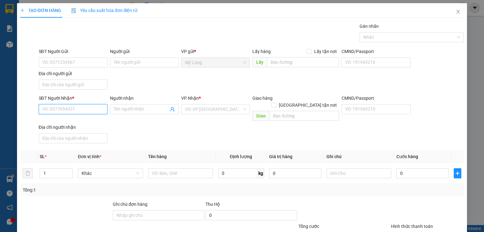
click at [70, 109] on input "SĐT Người Nhận *" at bounding box center [73, 109] width 69 height 10
paste input "0988287640"
type input "0988287640"
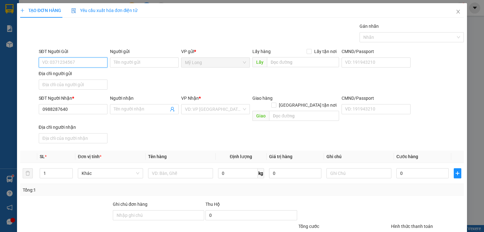
click at [82, 58] on input "SĐT Người Gửi" at bounding box center [73, 62] width 69 height 10
type input "0387773303"
click at [138, 69] on div "Người gửi Tên người gửi" at bounding box center [144, 59] width 69 height 22
click at [140, 63] on input "Người gửi" at bounding box center [144, 62] width 69 height 10
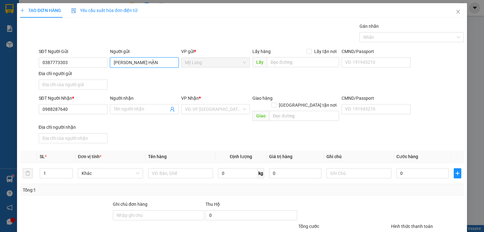
click at [155, 62] on input "[PERSON_NAME] HẬN" at bounding box center [144, 62] width 69 height 10
type input "[PERSON_NAME]"
click at [77, 84] on input "Địa chỉ người gửi" at bounding box center [73, 84] width 69 height 10
type input "A"
type input "Â"
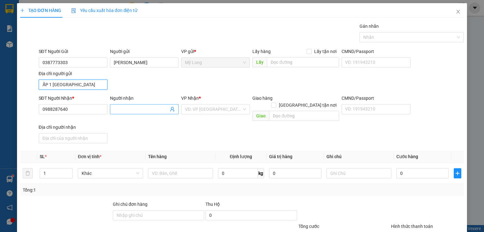
type input "ẤP 1 [GEOGRAPHIC_DATA]"
click at [135, 104] on span at bounding box center [144, 109] width 69 height 10
click at [142, 103] on div "Người nhận" at bounding box center [144, 99] width 69 height 9
click at [145, 110] on input "Người nhận" at bounding box center [141, 109] width 55 height 7
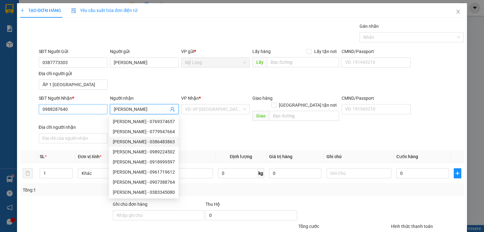
type input "[PERSON_NAME]"
click at [52, 110] on input "0988287640" at bounding box center [73, 109] width 69 height 10
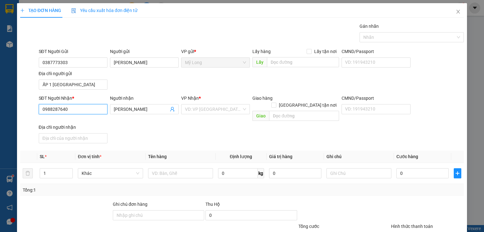
click at [56, 109] on input "0988287640" at bounding box center [73, 109] width 69 height 10
click at [61, 107] on input "0988287640" at bounding box center [73, 109] width 69 height 10
click at [71, 105] on input "0988287640" at bounding box center [73, 109] width 69 height 10
click at [189, 168] on input "text" at bounding box center [180, 173] width 65 height 10
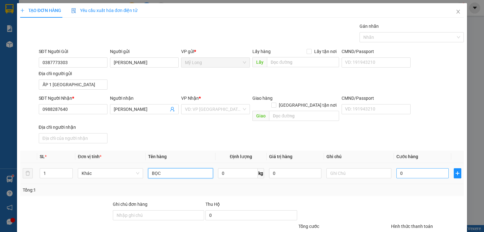
type input "BỌC"
click at [414, 168] on input "0" at bounding box center [422, 173] width 52 height 10
type input "2"
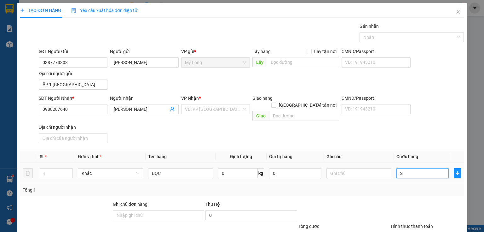
type input "20"
type input "20.000"
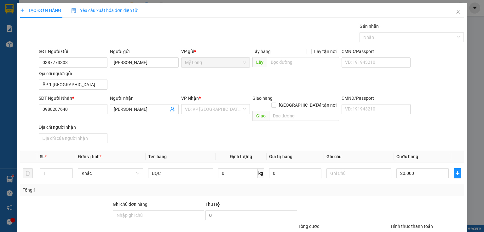
type input "0"
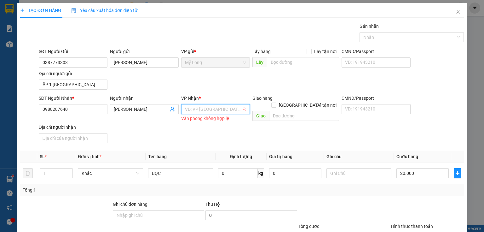
click at [209, 104] on input "search" at bounding box center [213, 108] width 57 height 9
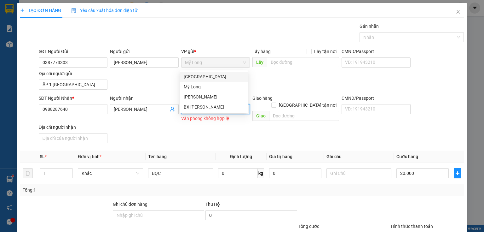
click at [209, 77] on div "[GEOGRAPHIC_DATA]" at bounding box center [214, 76] width 60 height 7
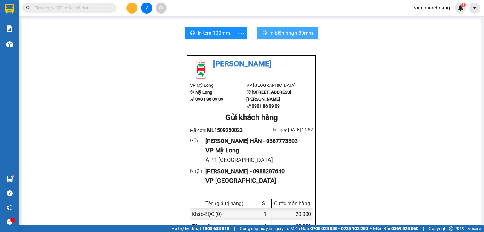
click at [297, 34] on span "In biên nhận 80mm" at bounding box center [290, 33] width 43 height 8
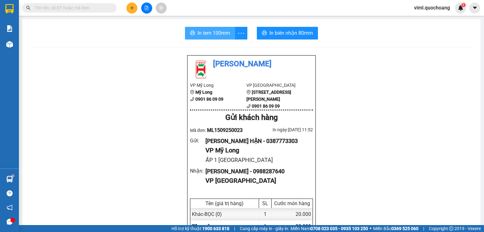
click at [219, 30] on span "In tem 100mm" at bounding box center [214, 33] width 32 height 8
click at [131, 6] on icon "plus" at bounding box center [132, 8] width 4 height 4
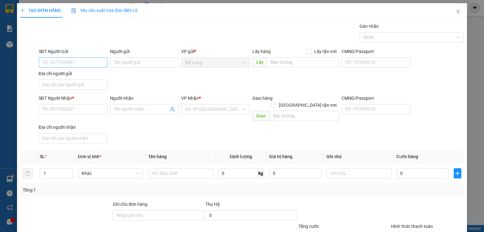
click at [90, 57] on div "SĐT Người Gửi VD: 0371234567" at bounding box center [73, 59] width 69 height 22
click at [152, 168] on input "text" at bounding box center [180, 173] width 65 height 10
type input "THÙNG"
click at [79, 52] on div "SĐT Người Gửi" at bounding box center [73, 51] width 69 height 7
click at [79, 57] on input "SĐT Người Gửi" at bounding box center [73, 62] width 69 height 10
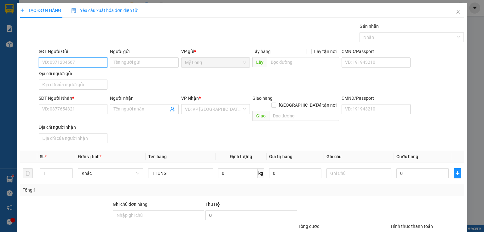
click at [77, 59] on input "SĐT Người Gửi" at bounding box center [73, 62] width 69 height 10
click at [98, 63] on input "SĐT Người Gửi" at bounding box center [73, 62] width 69 height 10
click at [89, 109] on input "SĐT Người Nhận *" at bounding box center [73, 109] width 69 height 10
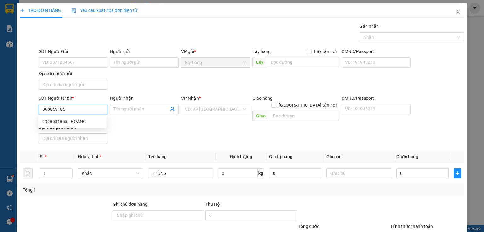
type input "0908531855"
click at [79, 120] on div "0908531855 - HOÀNG" at bounding box center [72, 121] width 60 height 7
type input "HOÀNG"
type input "0908531855"
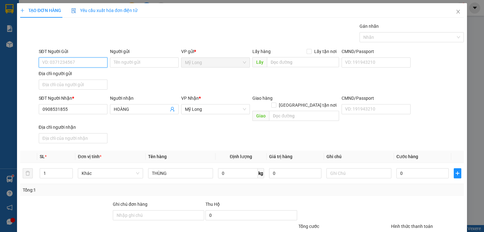
click at [75, 63] on input "SĐT Người Gửi" at bounding box center [73, 62] width 69 height 10
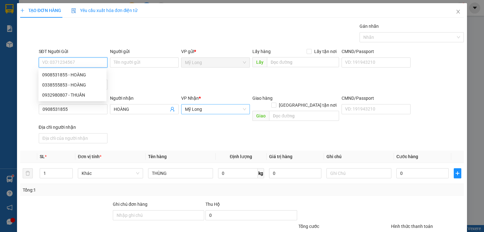
click at [210, 109] on span "Mỹ Long" at bounding box center [215, 108] width 61 height 9
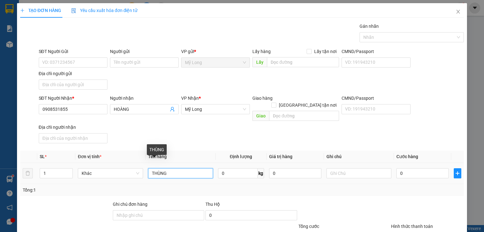
click at [166, 168] on input "THÙNG" at bounding box center [180, 173] width 65 height 10
click at [209, 108] on span "Mỹ Long" at bounding box center [215, 108] width 61 height 9
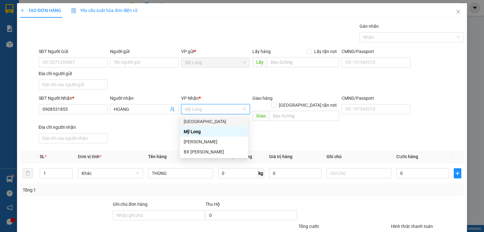
click at [205, 120] on div "[GEOGRAPHIC_DATA]" at bounding box center [214, 121] width 60 height 7
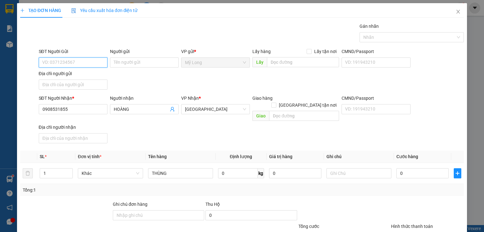
click at [87, 63] on input "SĐT Người Gửi" at bounding box center [73, 62] width 69 height 10
click at [88, 63] on input "SĐT Người Gửi" at bounding box center [73, 62] width 69 height 10
click at [93, 62] on input "SĐT Người Gửi" at bounding box center [73, 62] width 69 height 10
click at [93, 66] on input "SĐT Người Gửi" at bounding box center [73, 62] width 69 height 10
click at [95, 64] on input "SĐT Người Gửi" at bounding box center [73, 62] width 69 height 10
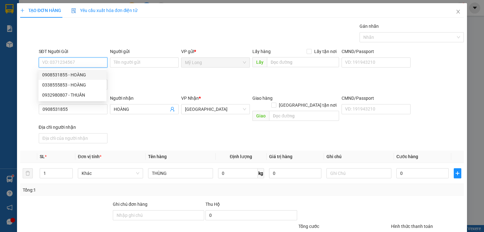
click at [100, 63] on input "SĐT Người Gửi" at bounding box center [73, 62] width 69 height 10
click at [94, 64] on input "SĐT Người Gửi" at bounding box center [73, 62] width 69 height 10
type input "0932980807"
click at [90, 74] on div "0932980807 - THUẦN" at bounding box center [72, 74] width 60 height 7
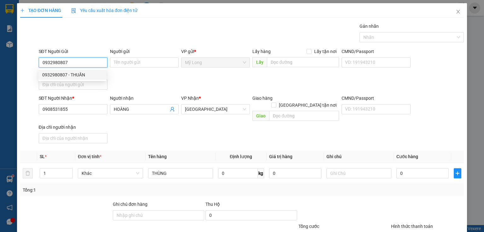
type input "THUẦN"
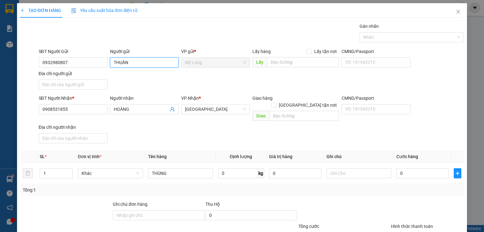
drag, startPoint x: 129, startPoint y: 62, endPoint x: 116, endPoint y: 59, distance: 13.1
click at [110, 62] on input "THUẦN" at bounding box center [144, 62] width 69 height 10
click at [93, 80] on input "Địa chỉ người gửi" at bounding box center [73, 84] width 69 height 10
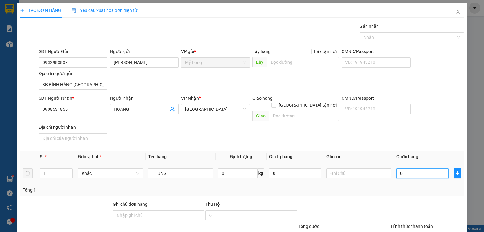
click at [420, 168] on input "0" at bounding box center [422, 173] width 52 height 10
click at [407, 168] on input "0" at bounding box center [422, 173] width 52 height 10
click at [422, 222] on div "Hình thức thanh toán Chọn HT Thanh Toán" at bounding box center [427, 233] width 73 height 22
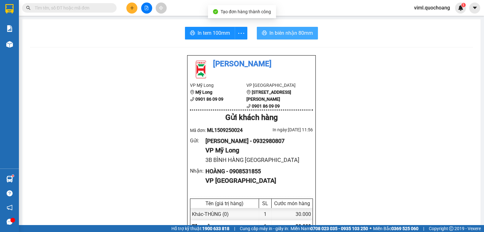
click at [277, 38] on button "In biên nhận 80mm" at bounding box center [287, 33] width 61 height 13
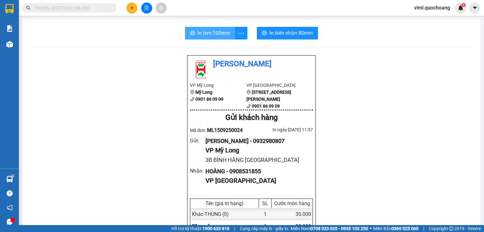
click at [209, 34] on span "In tem 100mm" at bounding box center [214, 33] width 32 height 8
click at [130, 8] on icon "plus" at bounding box center [132, 8] width 4 height 4
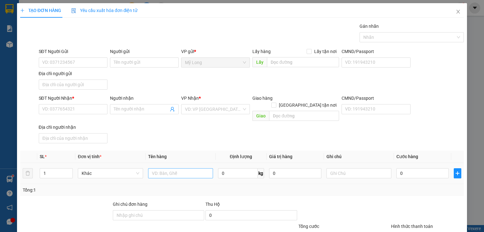
click at [164, 167] on div at bounding box center [180, 173] width 65 height 13
click at [164, 168] on input "text" at bounding box center [180, 173] width 65 height 10
click at [82, 60] on input "SĐT Người Gửi" at bounding box center [73, 62] width 69 height 10
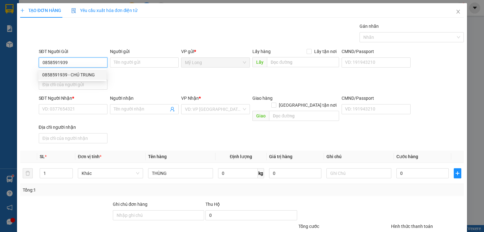
click at [88, 77] on div "0858591939 - CHÚ TRUNG" at bounding box center [72, 74] width 60 height 7
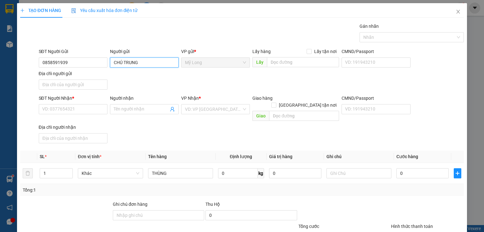
drag, startPoint x: 143, startPoint y: 64, endPoint x: 114, endPoint y: 76, distance: 31.2
click at [114, 76] on div "SĐT Người Gửi 0858591939 Người gửi CHÚ TRUNG CHÚ TRUNG VP gửi * Mỹ Long Lấy hàn…" at bounding box center [251, 70] width 428 height 44
click at [52, 86] on input "Địa chỉ người gửi" at bounding box center [73, 84] width 69 height 10
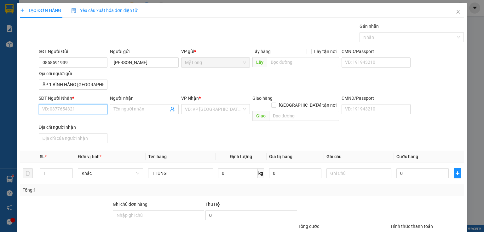
click at [67, 109] on input "SĐT Người Nhận *" at bounding box center [73, 109] width 69 height 10
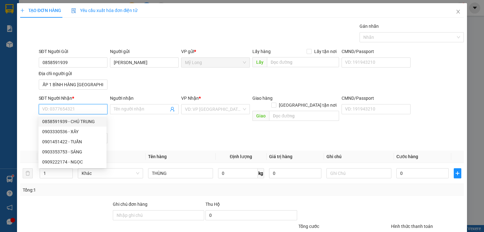
click at [84, 111] on input "SĐT Người Nhận *" at bounding box center [73, 109] width 69 height 10
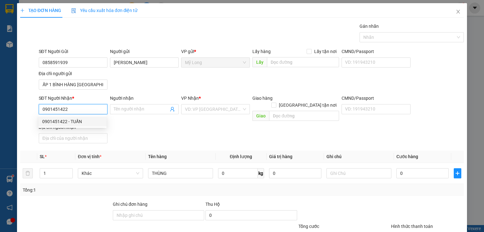
click at [87, 125] on div "0901451422 - TUẤN" at bounding box center [72, 121] width 68 height 10
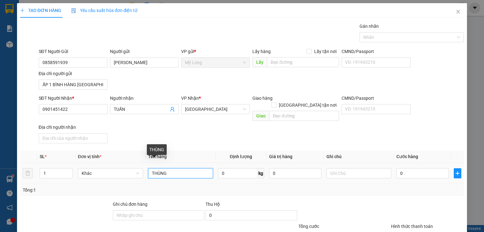
click at [176, 168] on input "THÙNG" at bounding box center [180, 173] width 65 height 10
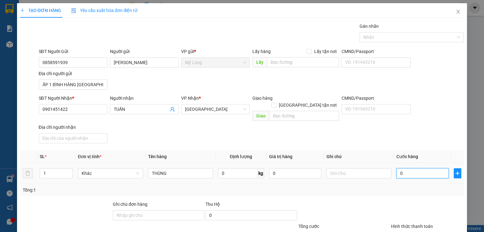
click at [404, 168] on input "0" at bounding box center [422, 173] width 52 height 10
click at [406, 203] on div "Transit Pickup Surcharge Ids Transit Deliver Surcharge Ids Transit Deliver Surc…" at bounding box center [242, 147] width 444 height 249
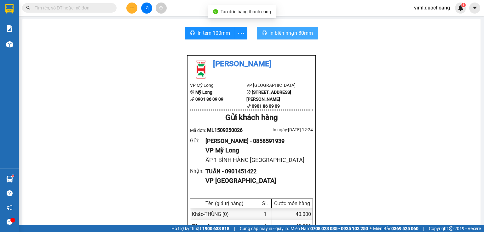
click at [280, 30] on span "In biên nhận 80mm" at bounding box center [290, 33] width 43 height 8
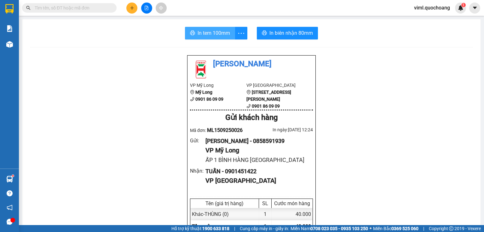
click at [212, 30] on span "In tem 100mm" at bounding box center [214, 33] width 32 height 8
click at [132, 9] on icon "plus" at bounding box center [132, 8] width 4 height 4
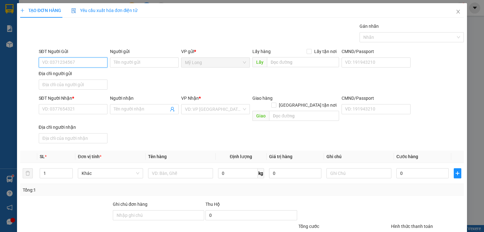
click at [66, 58] on input "SĐT Người Gửi" at bounding box center [73, 62] width 69 height 10
click at [96, 73] on div "0933412113 - [PERSON_NAME]" at bounding box center [73, 74] width 62 height 7
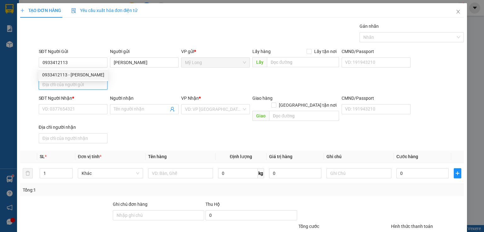
click at [93, 80] on input "Địa chỉ người gửi" at bounding box center [73, 84] width 69 height 10
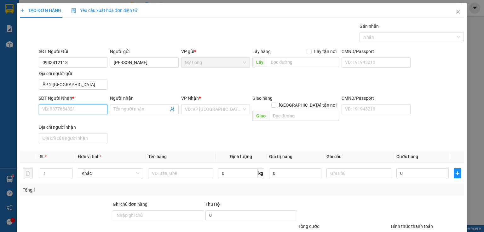
click at [84, 108] on input "SĐT Người Nhận *" at bounding box center [73, 109] width 69 height 10
click at [81, 129] on div "0888942811 - [PERSON_NAME]" at bounding box center [73, 131] width 62 height 7
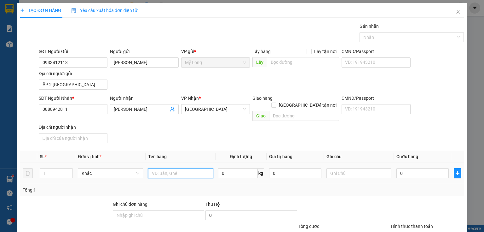
click at [184, 168] on input "text" at bounding box center [180, 173] width 65 height 10
click at [58, 168] on input "1" at bounding box center [56, 172] width 32 height 9
click at [418, 168] on input "0" at bounding box center [422, 173] width 52 height 10
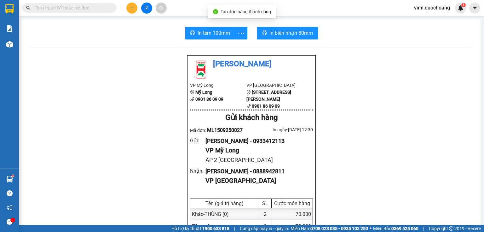
click at [288, 37] on button "In biên nhận 80mm" at bounding box center [287, 33] width 61 height 13
click at [227, 35] on span "In tem 100mm" at bounding box center [214, 33] width 32 height 8
click at [206, 37] on span "In tem 100mm" at bounding box center [214, 33] width 32 height 8
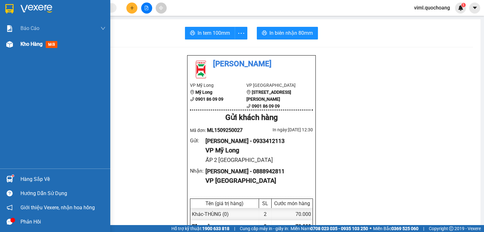
click at [37, 43] on span "Kho hàng" at bounding box center [31, 44] width 22 height 6
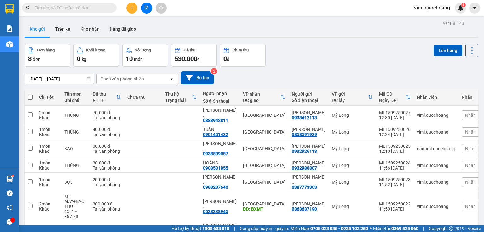
drag, startPoint x: 242, startPoint y: 168, endPoint x: 246, endPoint y: 157, distance: 11.4
click at [243, 228] on div "[GEOGRAPHIC_DATA]" at bounding box center [264, 230] width 43 height 5
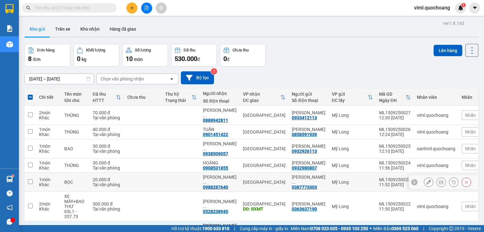
click at [244, 172] on td "[GEOGRAPHIC_DATA]" at bounding box center [264, 181] width 49 height 19
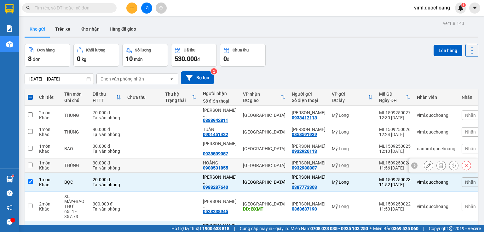
drag, startPoint x: 252, startPoint y: 102, endPoint x: 256, endPoint y: 96, distance: 7.3
click at [252, 163] on div "[GEOGRAPHIC_DATA]" at bounding box center [264, 165] width 43 height 5
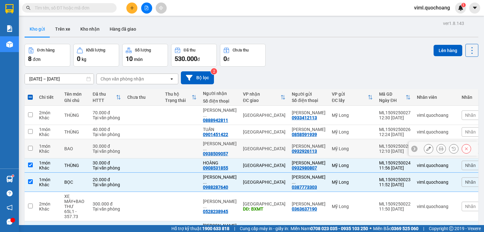
drag, startPoint x: 260, startPoint y: 82, endPoint x: 264, endPoint y: 72, distance: 10.9
click at [260, 146] on div "[GEOGRAPHIC_DATA]" at bounding box center [264, 148] width 43 height 5
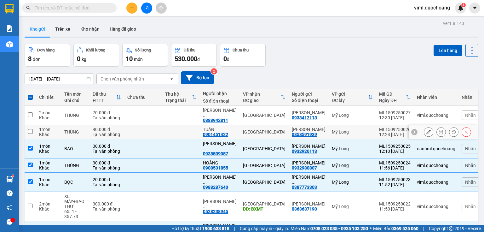
drag, startPoint x: 267, startPoint y: 61, endPoint x: 269, endPoint y: 58, distance: 3.4
click at [267, 129] on div "[GEOGRAPHIC_DATA]" at bounding box center [264, 131] width 43 height 5
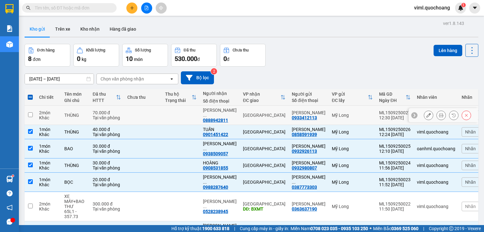
click at [275, 112] on div "[GEOGRAPHIC_DATA]" at bounding box center [264, 114] width 43 height 5
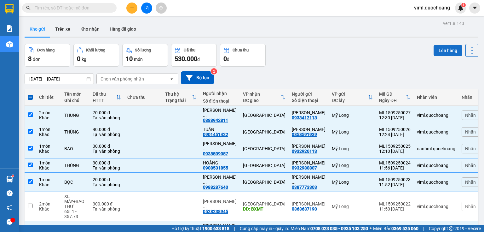
click at [441, 54] on button "Lên hàng" at bounding box center [447, 50] width 29 height 11
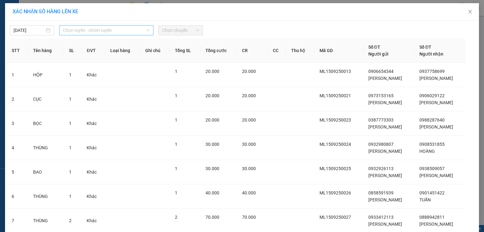
click at [102, 30] on span "Chọn tuyến - nhóm tuyến" at bounding box center [106, 30] width 87 height 9
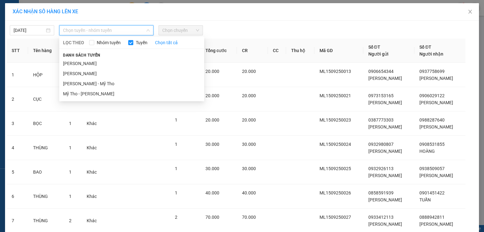
drag, startPoint x: 91, startPoint y: 62, endPoint x: 110, endPoint y: 47, distance: 24.3
click at [92, 61] on li "[PERSON_NAME]" at bounding box center [131, 63] width 145 height 10
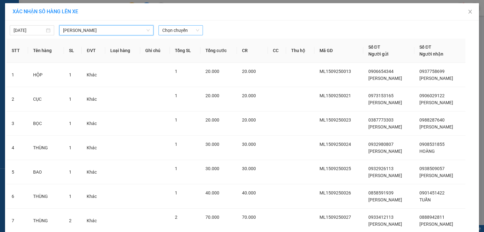
click at [163, 32] on span "Chọn chuyến" at bounding box center [180, 30] width 37 height 9
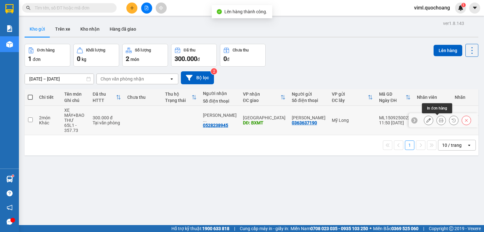
click at [439, 121] on icon at bounding box center [441, 120] width 4 height 4
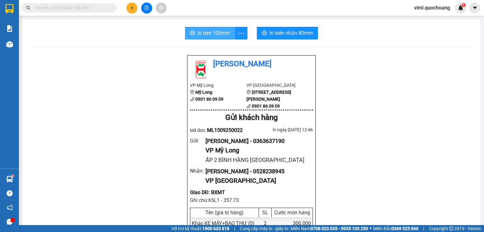
click at [221, 31] on span "In tem 100mm" at bounding box center [214, 33] width 32 height 8
click at [224, 34] on span "In tem 100mm" at bounding box center [214, 33] width 32 height 8
click at [135, 5] on button at bounding box center [131, 8] width 11 height 11
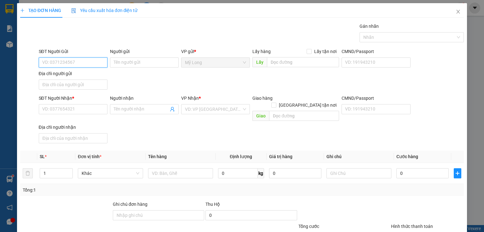
click at [79, 60] on input "SĐT Người Gửi" at bounding box center [73, 62] width 69 height 10
click at [91, 77] on div "0786441168 - ĐEN" at bounding box center [72, 74] width 60 height 7
drag, startPoint x: 129, startPoint y: 69, endPoint x: 125, endPoint y: 66, distance: 4.1
click at [126, 67] on div "Người gửi ĐEN" at bounding box center [144, 59] width 69 height 22
drag, startPoint x: 127, startPoint y: 66, endPoint x: 106, endPoint y: 65, distance: 21.1
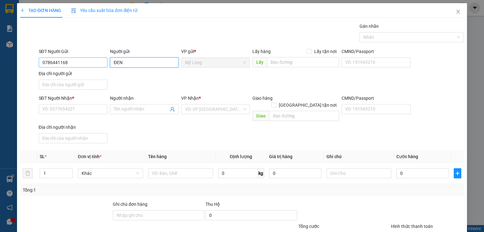
click at [106, 65] on div "SĐT Người Gửi 0786441168 Người gửi ĐEN ĐEN VP gửi * Mỹ Long Lấy hàng Lấy tận nơ…" at bounding box center [251, 70] width 428 height 44
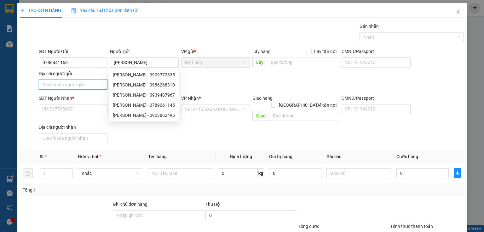
click at [71, 87] on input "Địa chỉ người gửi" at bounding box center [73, 84] width 69 height 10
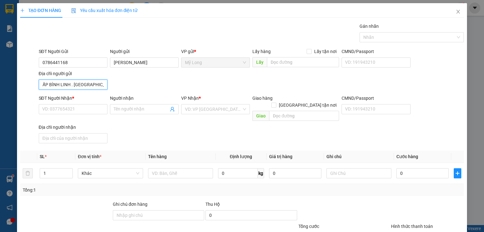
drag, startPoint x: 70, startPoint y: 86, endPoint x: 77, endPoint y: 81, distance: 8.9
click at [77, 81] on input "ẤP BÌNH LINH . [GEOGRAPHIC_DATA] . [PERSON_NAME] . [GEOGRAPHIC_DATA]" at bounding box center [73, 84] width 69 height 10
click at [82, 107] on input "SĐT Người Nhận *" at bounding box center [73, 109] width 69 height 10
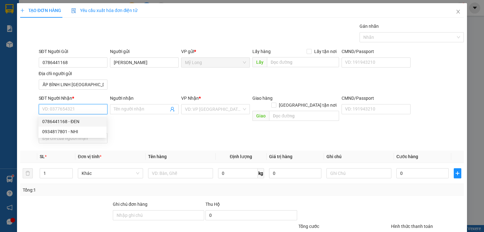
click at [93, 109] on input "SĐT Người Nhận *" at bounding box center [73, 109] width 69 height 10
click at [86, 132] on div "0934817801 - NHI" at bounding box center [72, 131] width 60 height 7
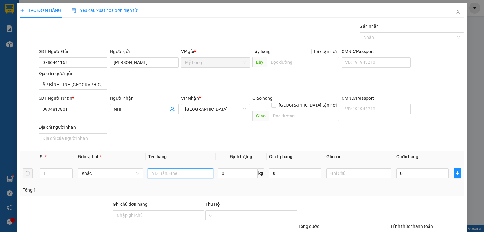
click at [161, 168] on input "text" at bounding box center [180, 173] width 65 height 10
click at [408, 168] on input "0" at bounding box center [422, 173] width 52 height 10
click at [413, 168] on input "30" at bounding box center [422, 173] width 52 height 10
drag, startPoint x: 351, startPoint y: 190, endPoint x: 360, endPoint y: 183, distance: 11.6
click at [351, 222] on div "Tổng cước 40.000" at bounding box center [343, 233] width 91 height 22
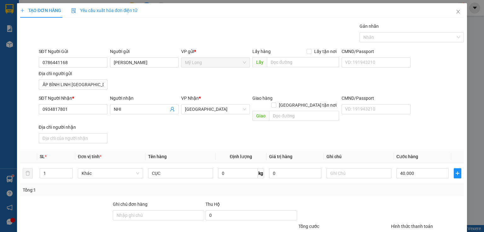
click at [313, 111] on input "text" at bounding box center [304, 116] width 70 height 10
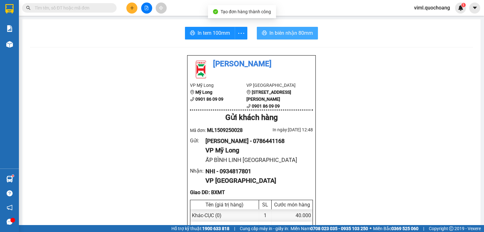
click at [281, 30] on span "In biên nhận 80mm" at bounding box center [290, 33] width 43 height 8
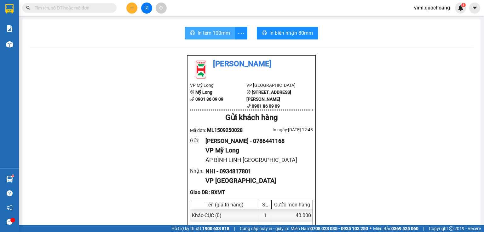
click at [211, 32] on span "In tem 100mm" at bounding box center [214, 33] width 32 height 8
click at [222, 32] on span "In tem 100mm" at bounding box center [214, 33] width 32 height 8
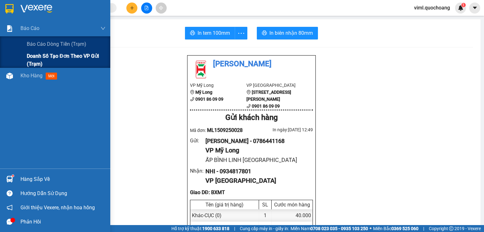
click at [16, 67] on div "Doanh số tạo đơn theo VP gửi (trạm)" at bounding box center [55, 60] width 110 height 16
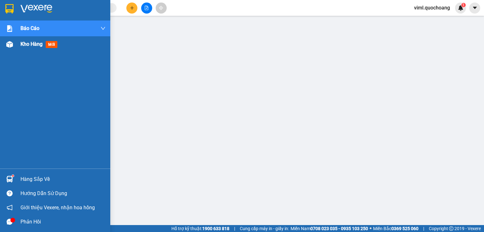
click at [21, 51] on div "Kho hàng mới" at bounding box center [62, 44] width 85 height 16
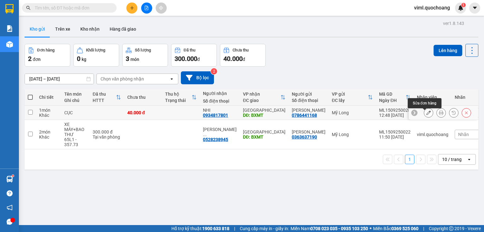
click at [425, 118] on button at bounding box center [428, 112] width 9 height 11
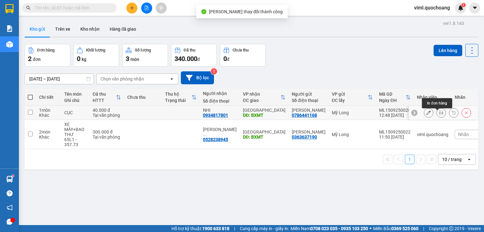
click at [439, 115] on icon at bounding box center [441, 112] width 4 height 4
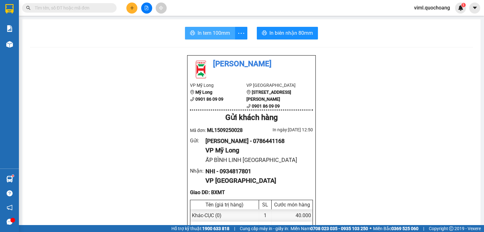
click at [217, 33] on span "In tem 100mm" at bounding box center [214, 33] width 32 height 8
click at [207, 32] on span "In tem 100mm" at bounding box center [214, 33] width 32 height 8
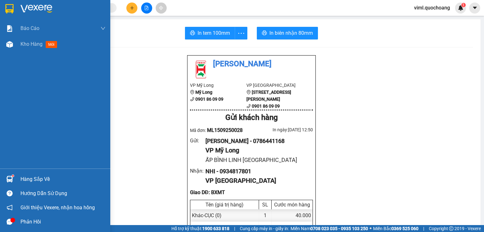
click at [22, 177] on div "Hàng sắp về" at bounding box center [62, 178] width 85 height 9
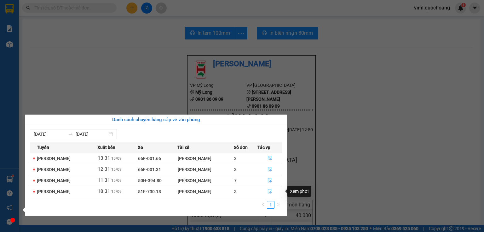
click at [272, 193] on span "file-done" at bounding box center [269, 191] width 4 height 5
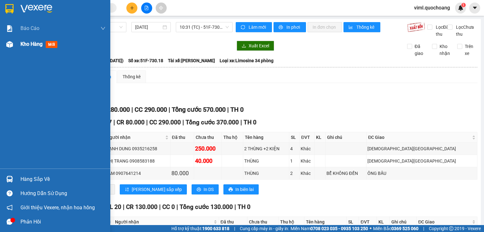
click at [25, 42] on span "Kho hàng" at bounding box center [31, 44] width 22 height 6
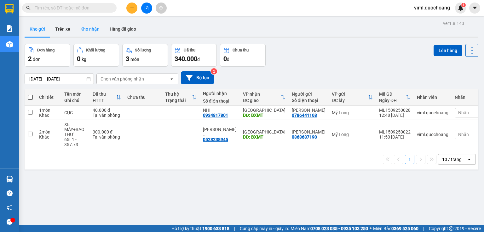
click at [89, 29] on button "Kho nhận" at bounding box center [89, 28] width 29 height 15
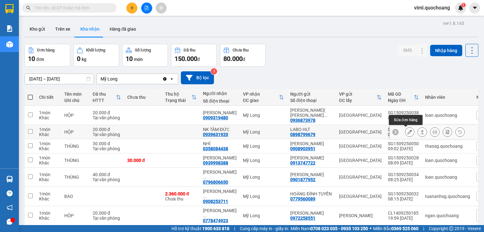
click at [407, 131] on icon at bounding box center [409, 131] width 4 height 4
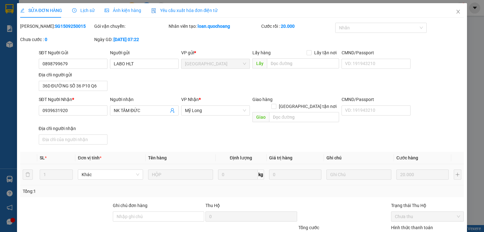
drag, startPoint x: 456, startPoint y: 10, endPoint x: 329, endPoint y: 17, distance: 126.8
click at [456, 10] on icon "close" at bounding box center [458, 11] width 5 height 5
